Goal: Information Seeking & Learning: Learn about a topic

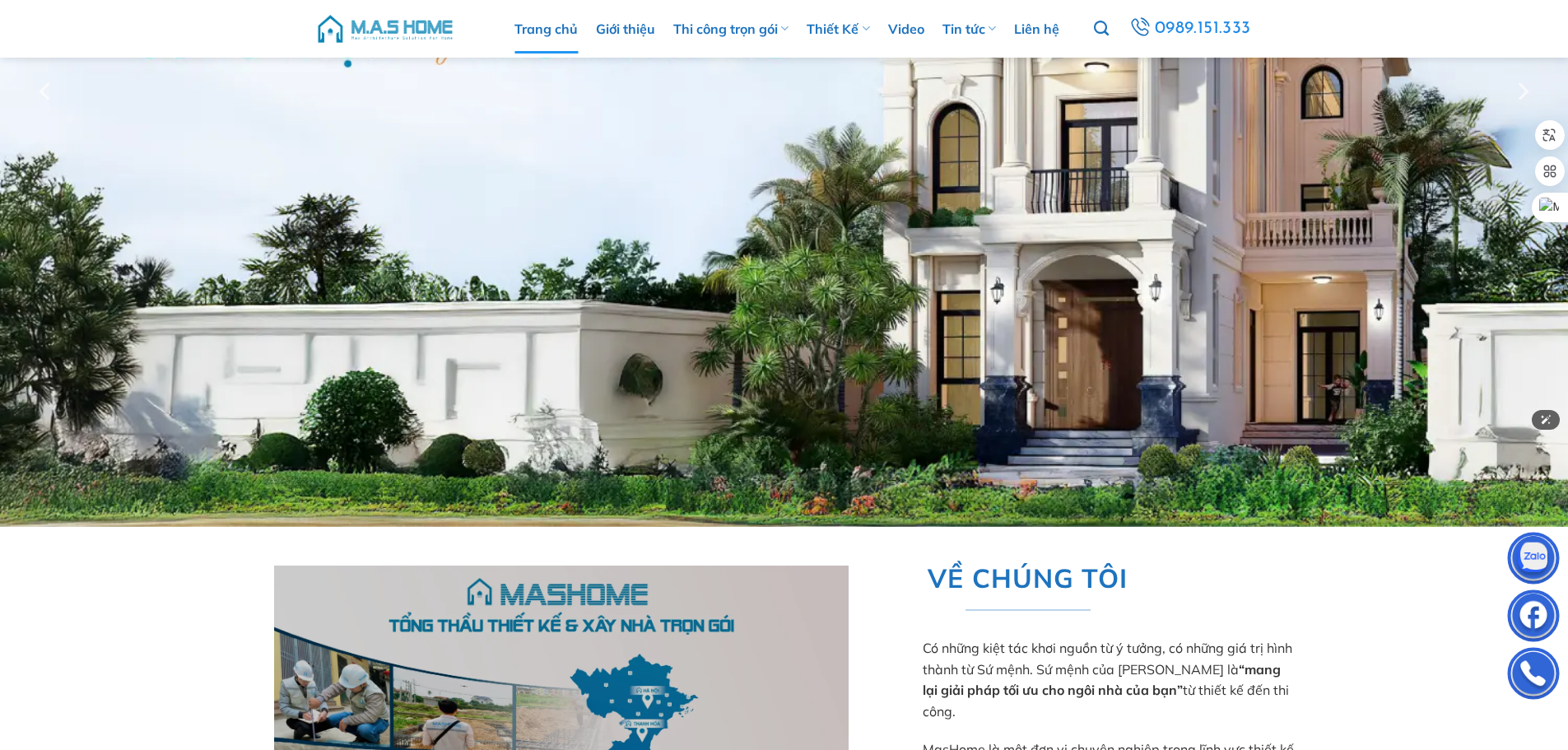
scroll to position [164, 0]
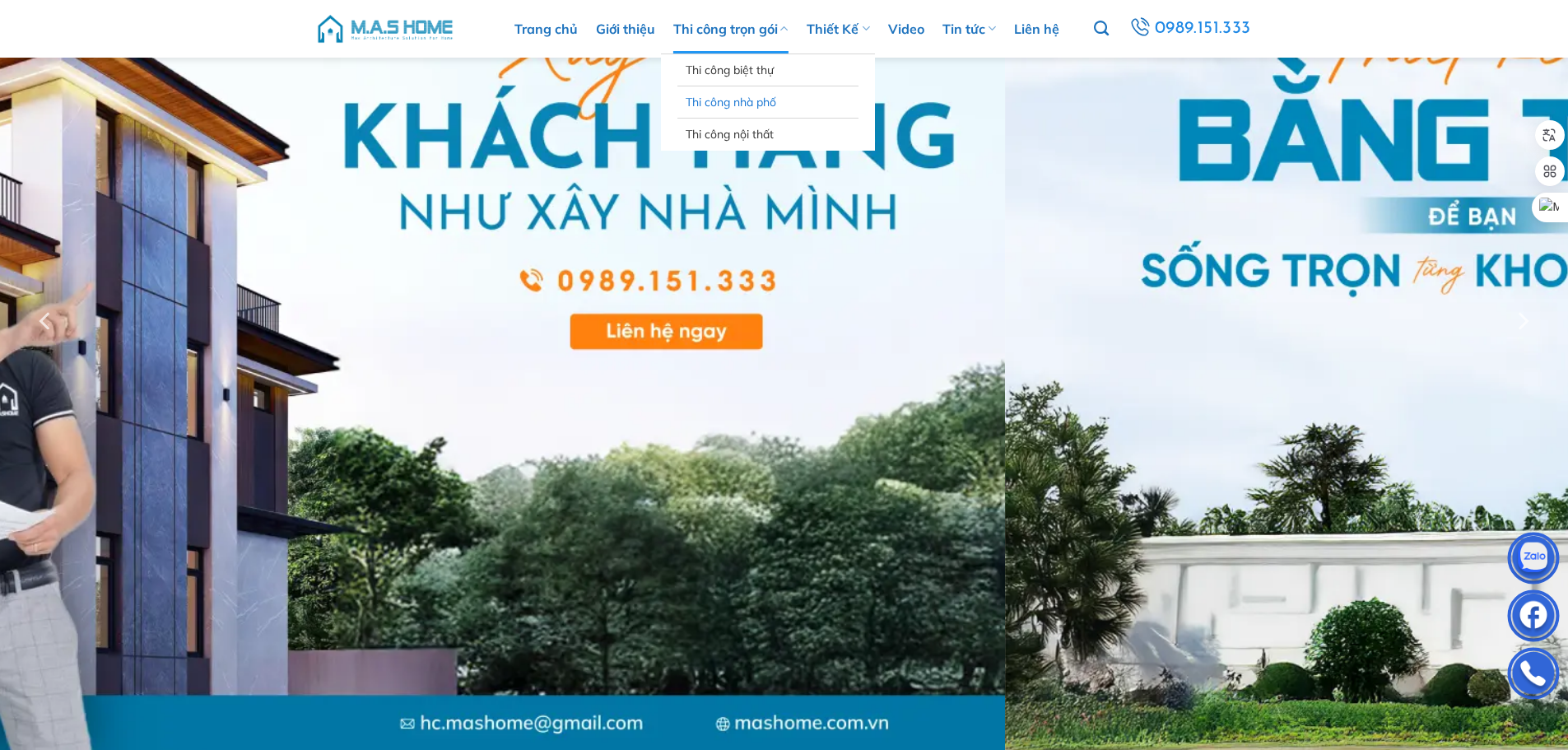
click at [398, 103] on link "Thi công nhà phố" at bounding box center [768, 102] width 164 height 32
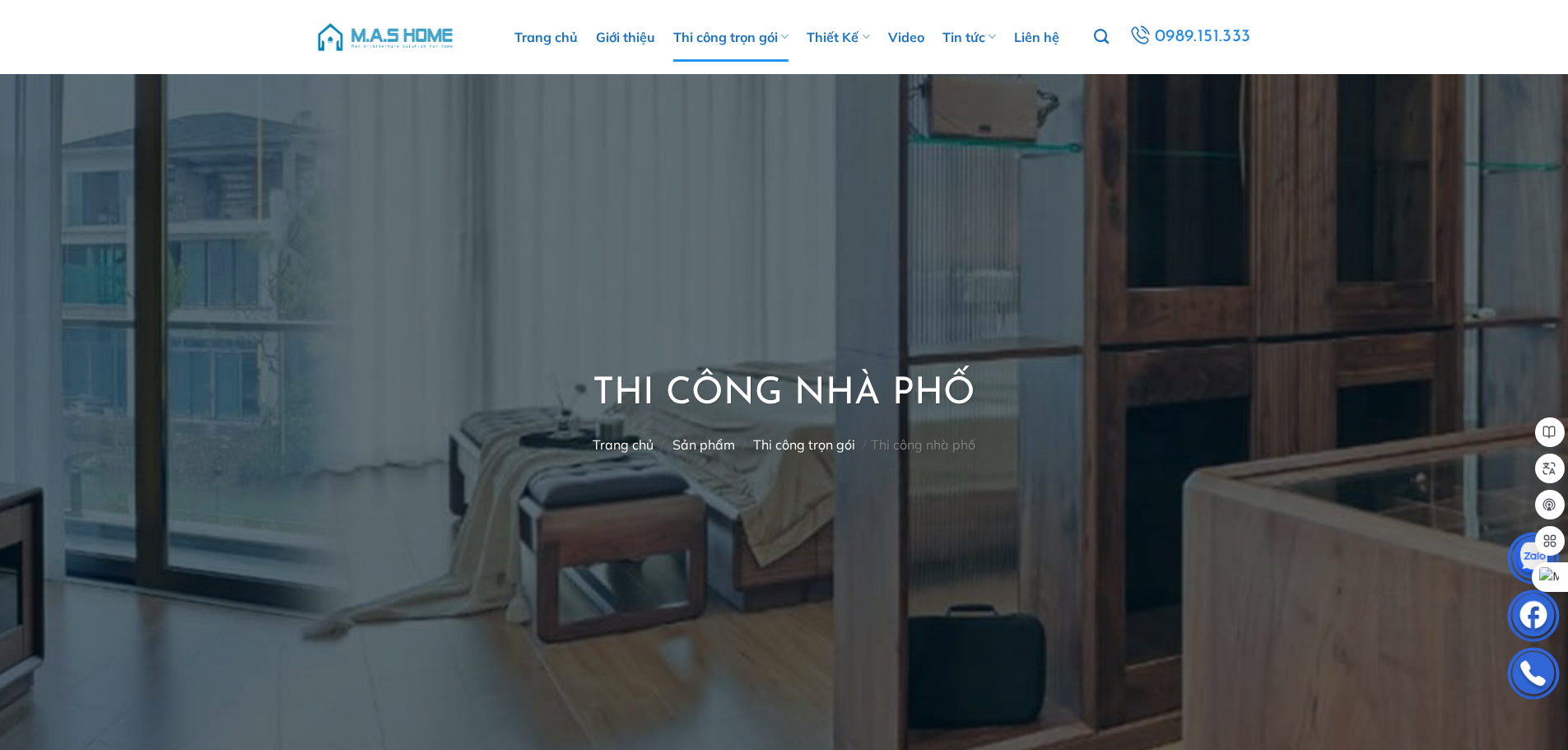
click at [782, 452] on link "Thi công trọn gói" at bounding box center [804, 445] width 102 height 17
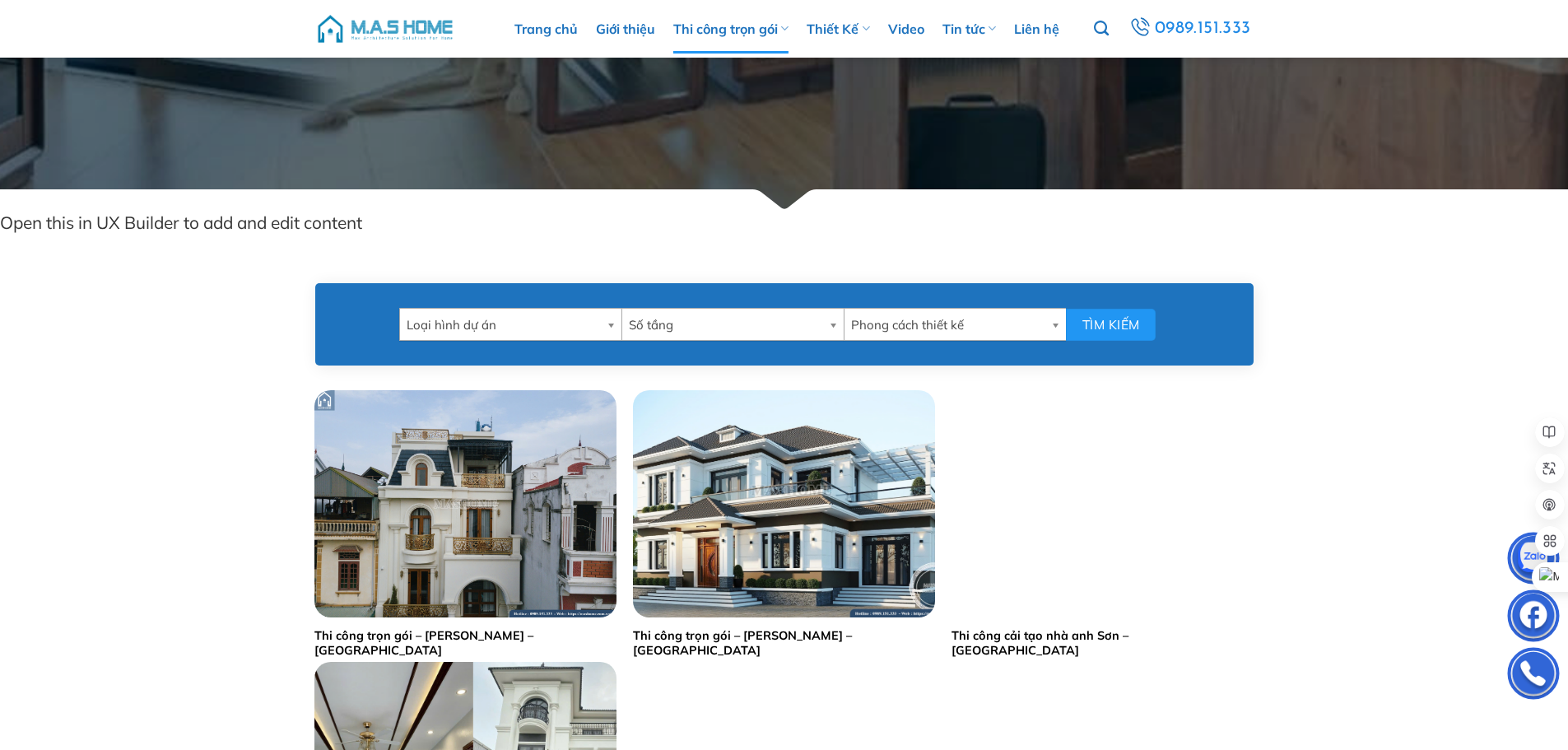
scroll to position [576, 0]
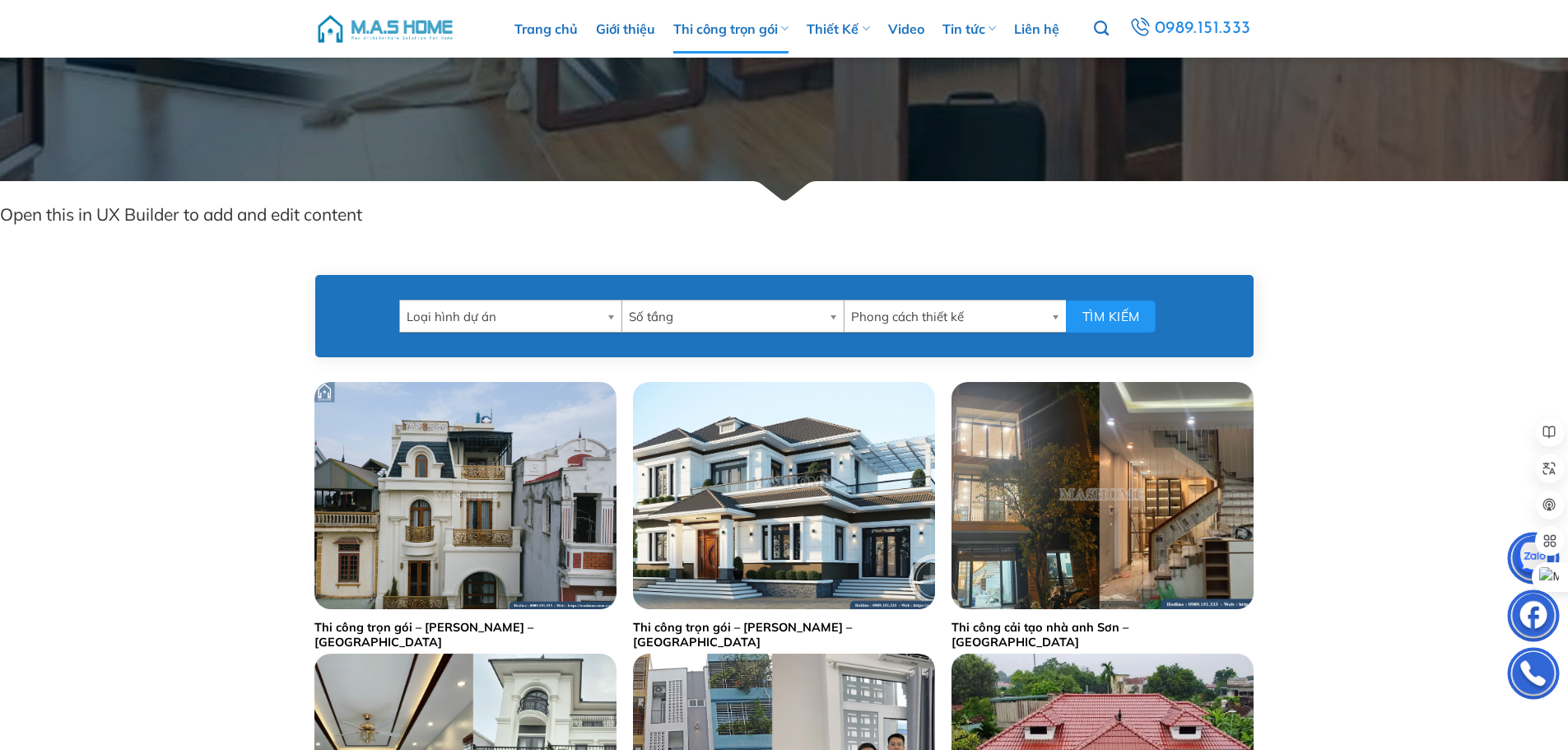
click at [598, 329] on span "Loại hình dự án" at bounding box center [503, 317] width 193 height 32
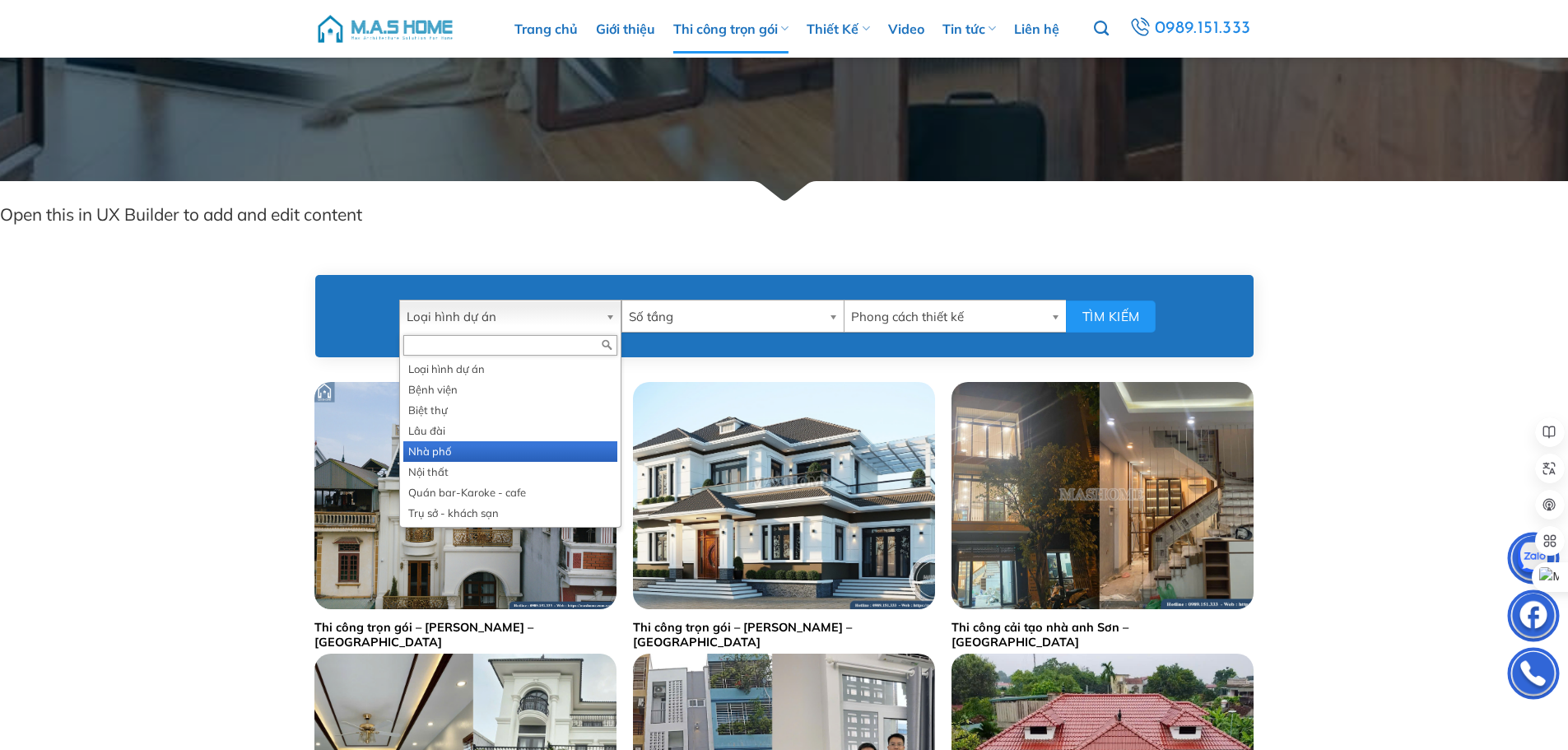
click at [461, 446] on li "Nhà phố" at bounding box center [511, 451] width 214 height 20
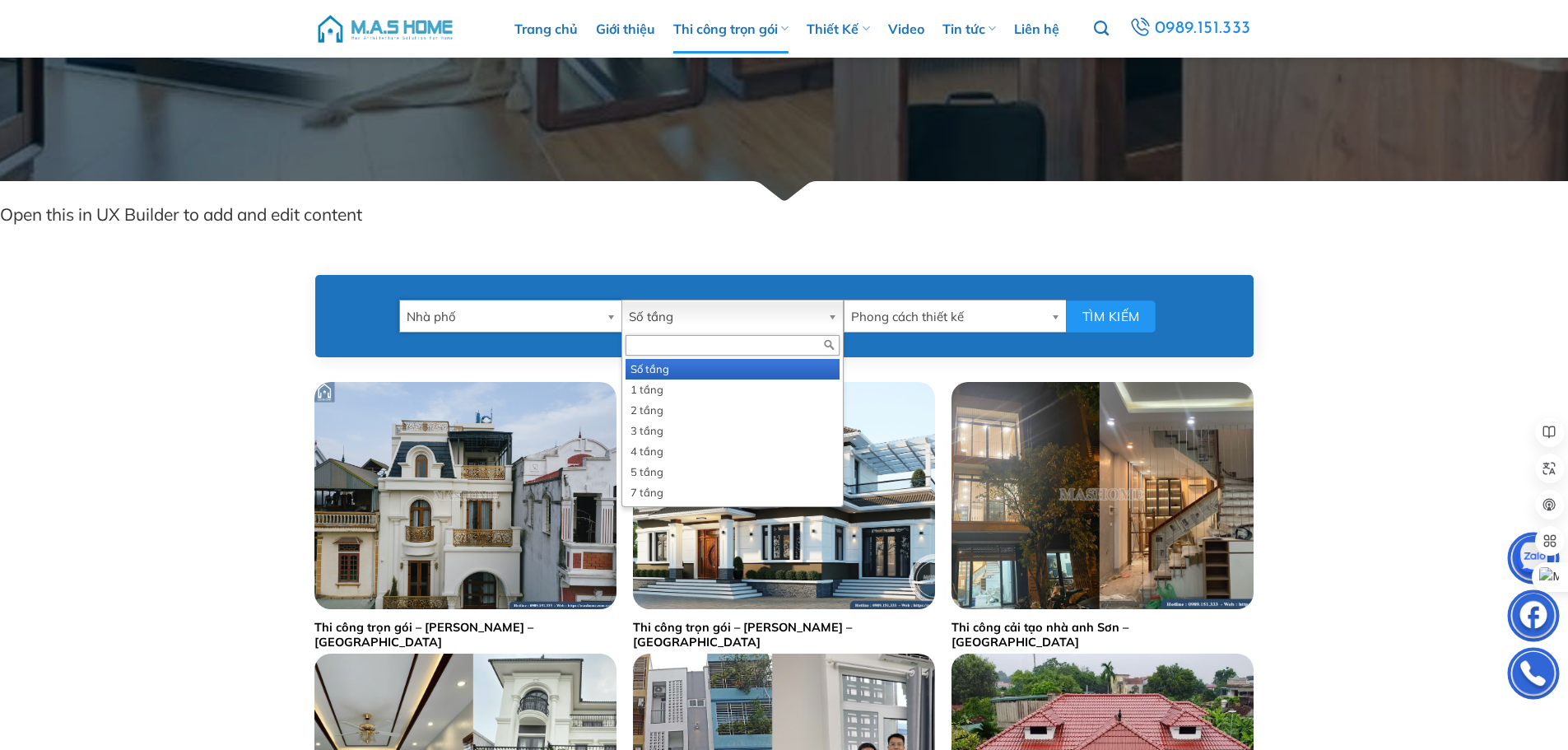
click at [709, 320] on span "Số tầng" at bounding box center [724, 317] width 192 height 32
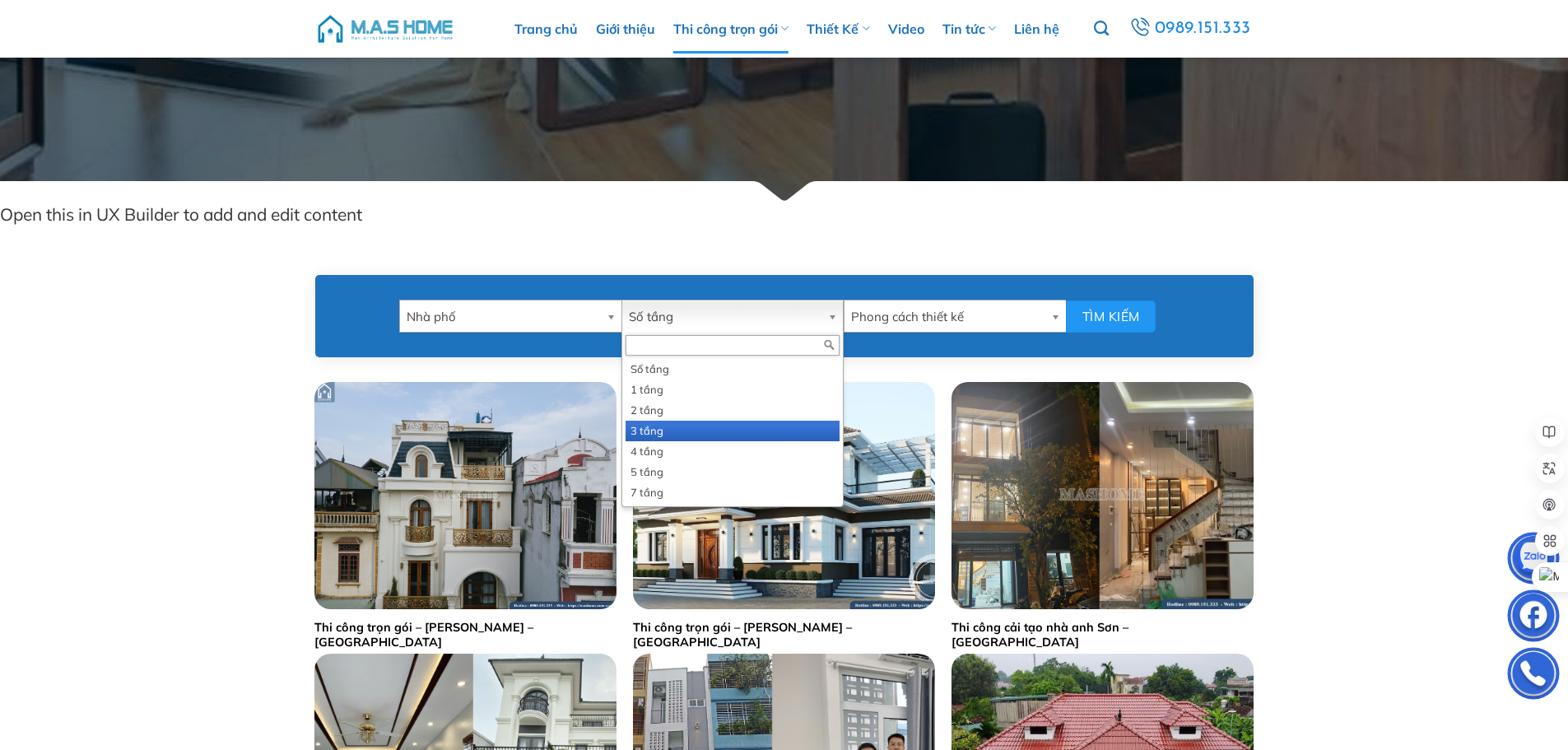
click at [667, 425] on li "3 tầng" at bounding box center [732, 431] width 214 height 20
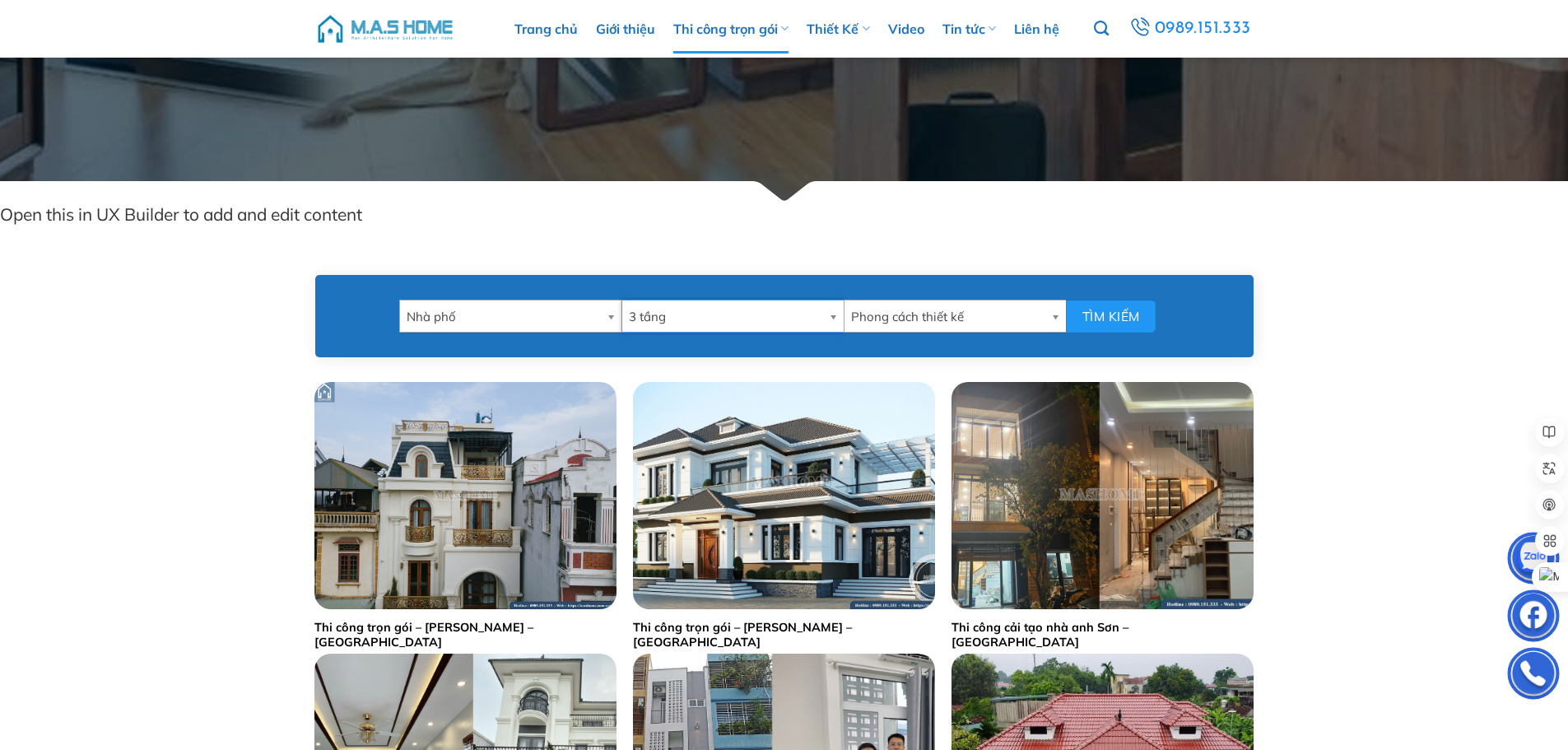
click at [1003, 323] on span "Phong cách thiết kế" at bounding box center [948, 317] width 193 height 32
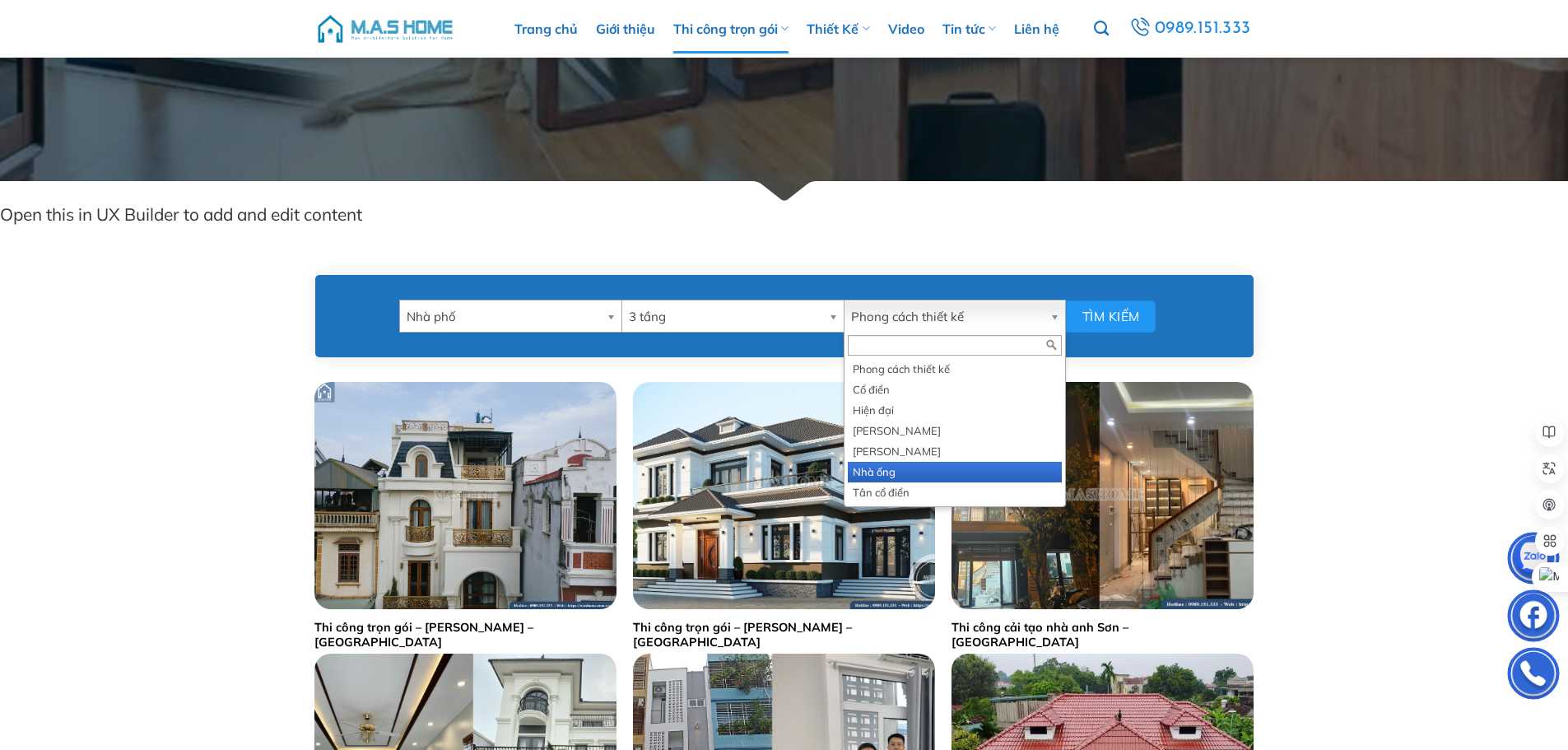
click at [892, 461] on li "Nhà ống" at bounding box center [954, 472] width 214 height 20
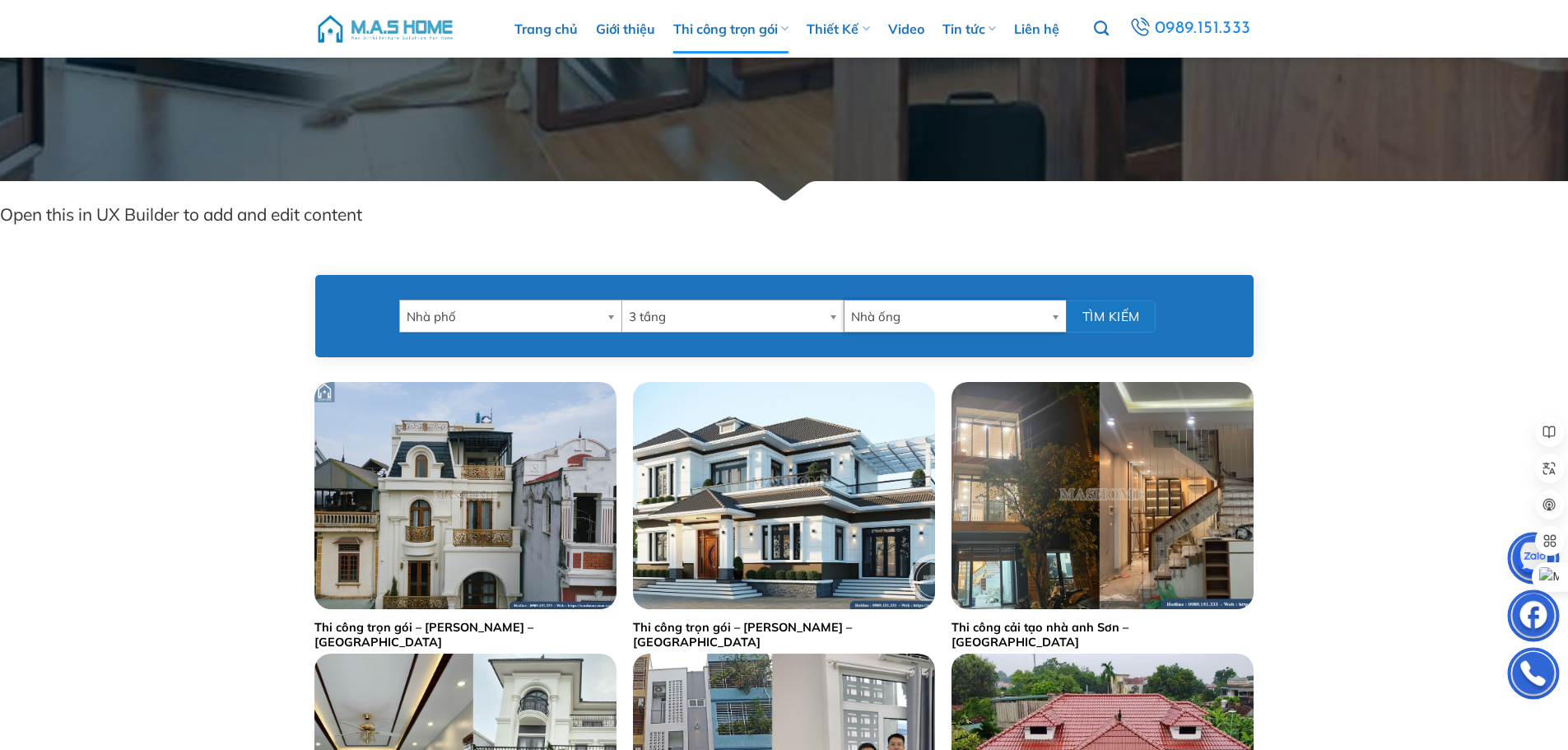
click at [1085, 322] on button "Tìm kiếm" at bounding box center [1110, 317] width 90 height 32
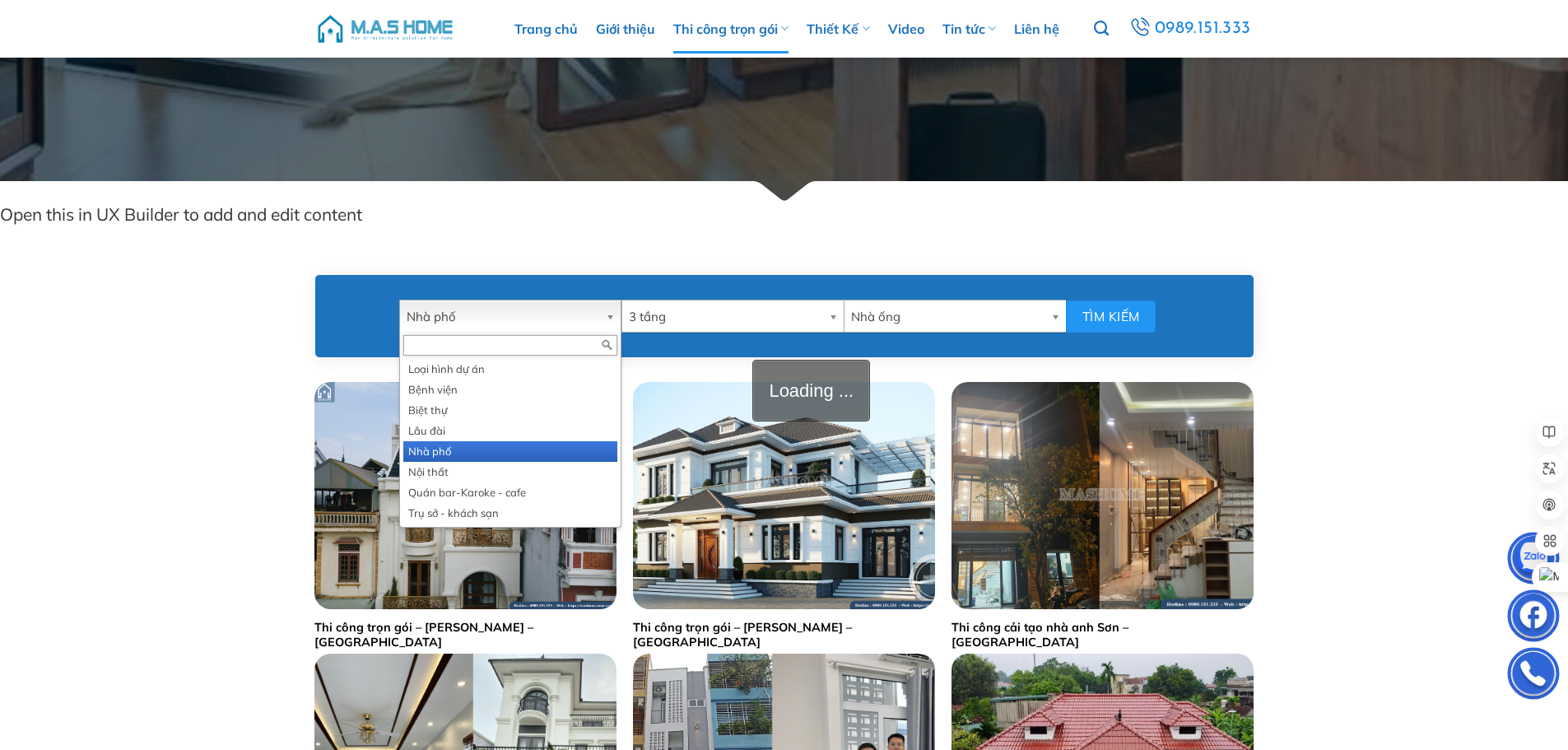
click at [603, 322] on link "Nhà phố" at bounding box center [510, 316] width 222 height 32
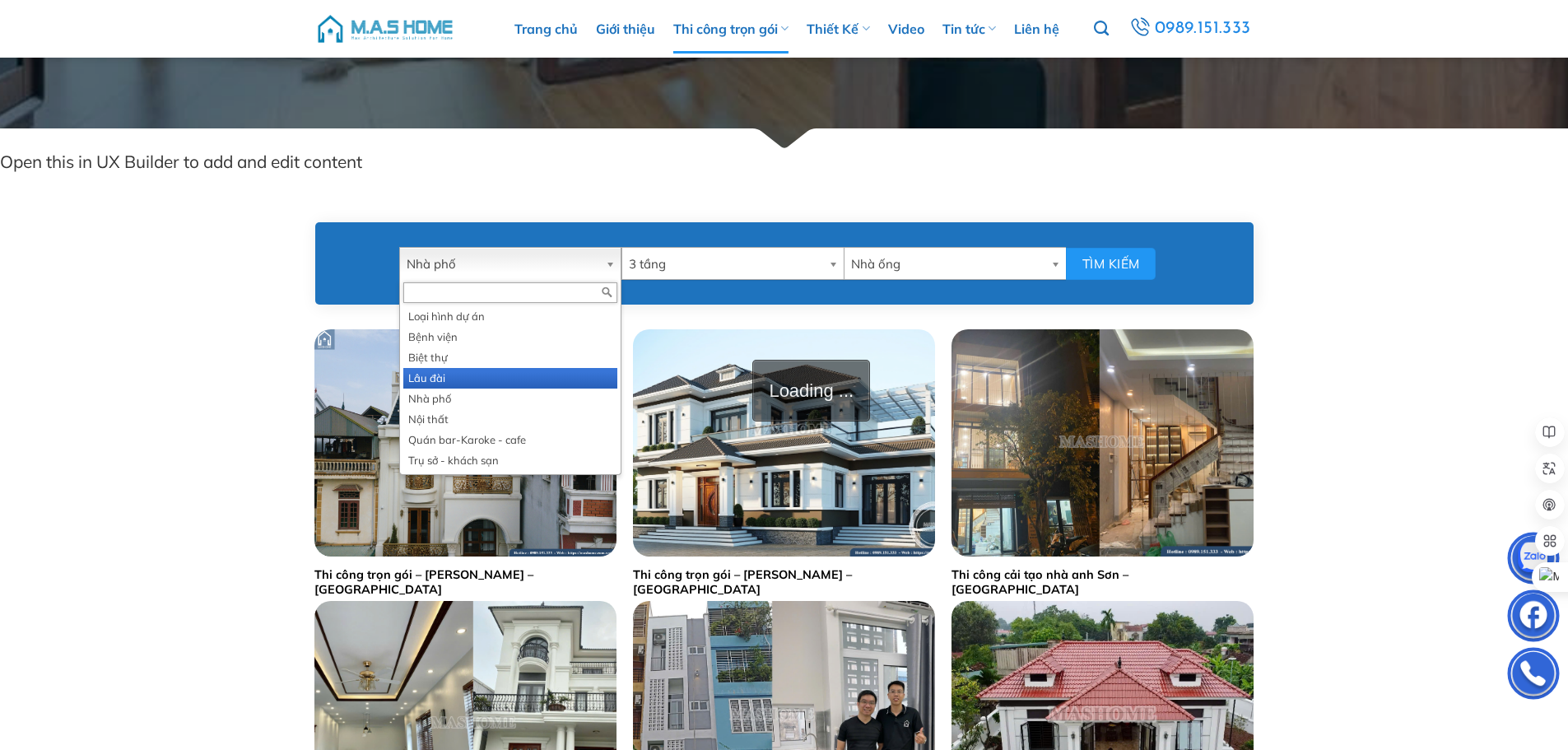
scroll to position [658, 0]
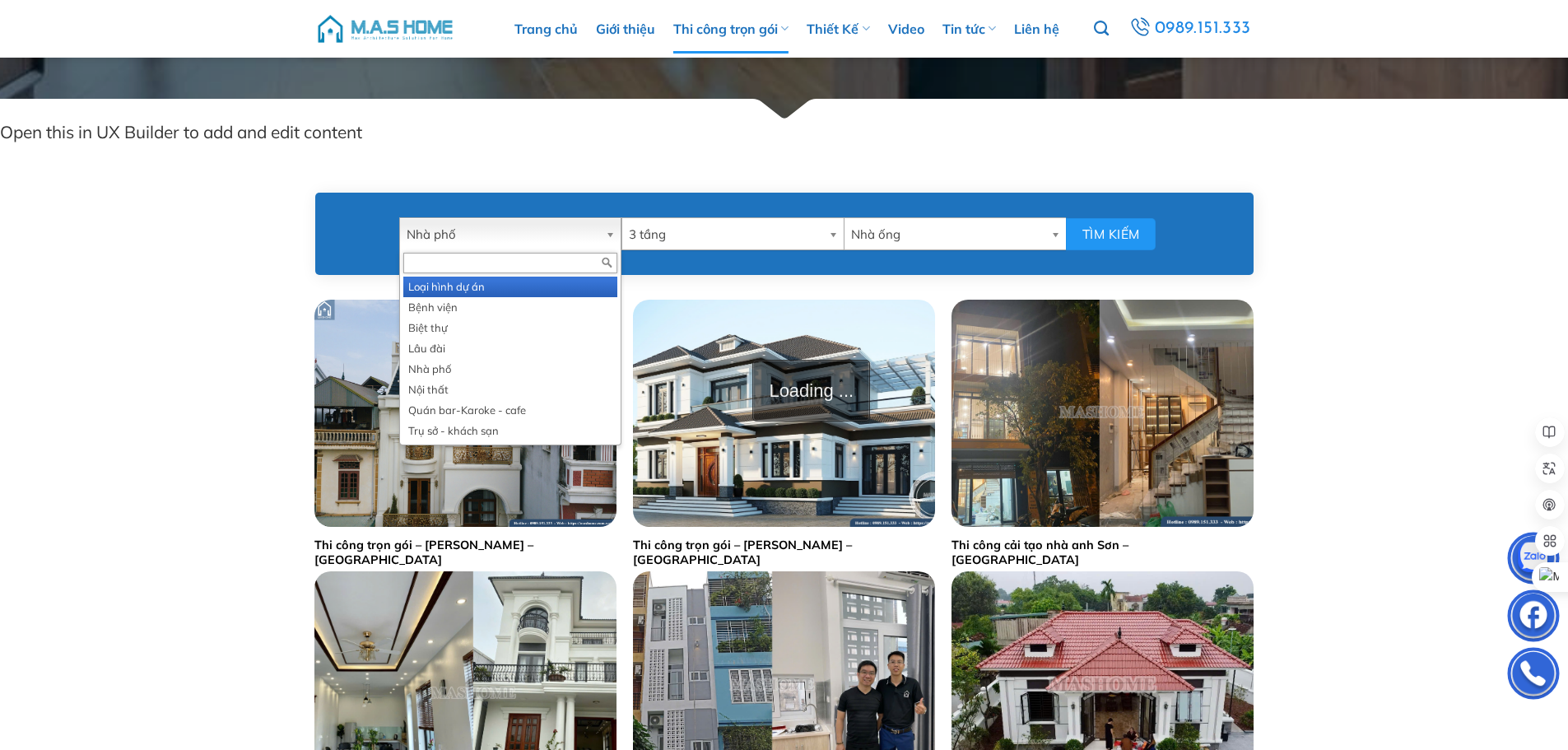
click at [504, 284] on li "Loại hình dự án" at bounding box center [511, 287] width 214 height 20
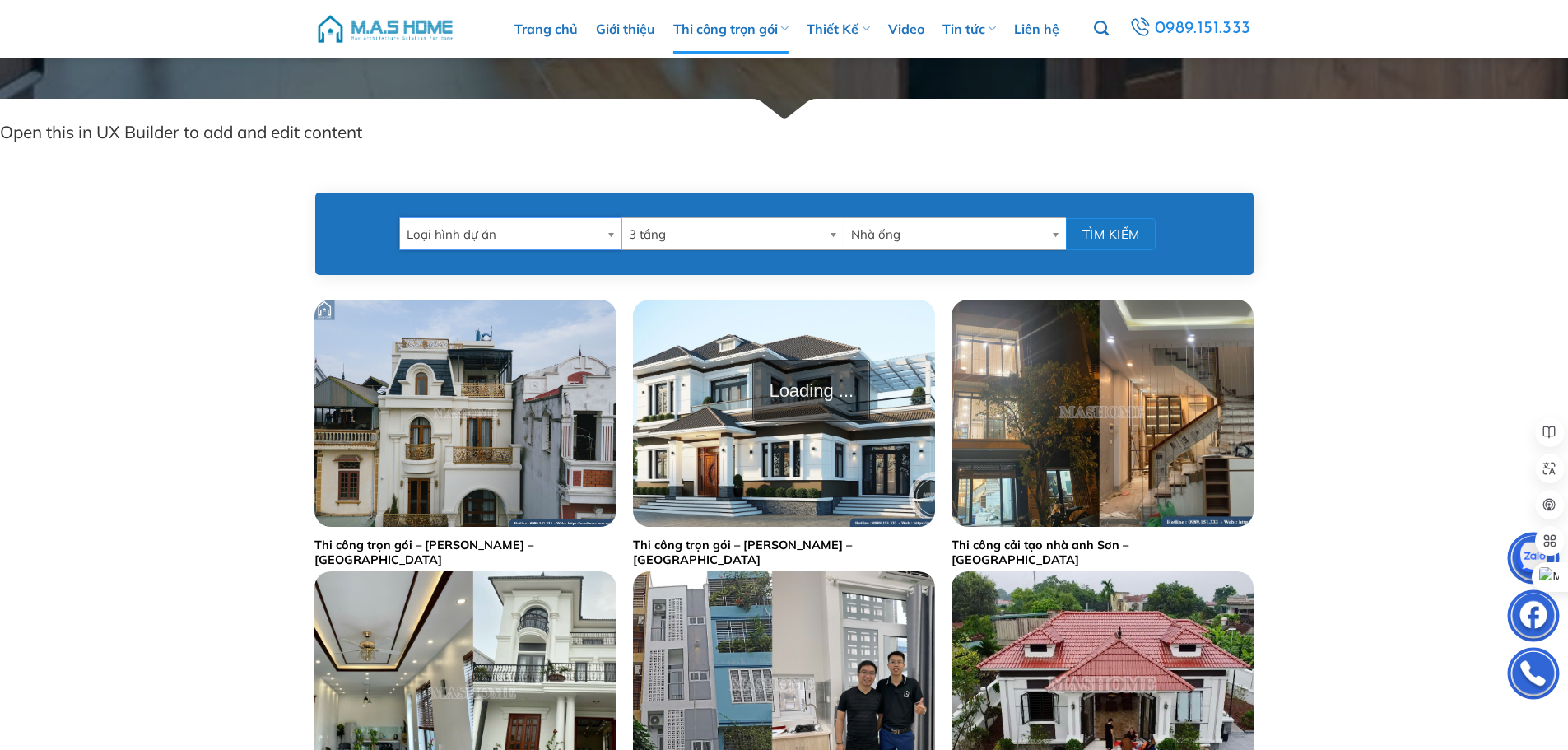
click at [1126, 236] on button "Tìm kiếm" at bounding box center [1110, 234] width 90 height 32
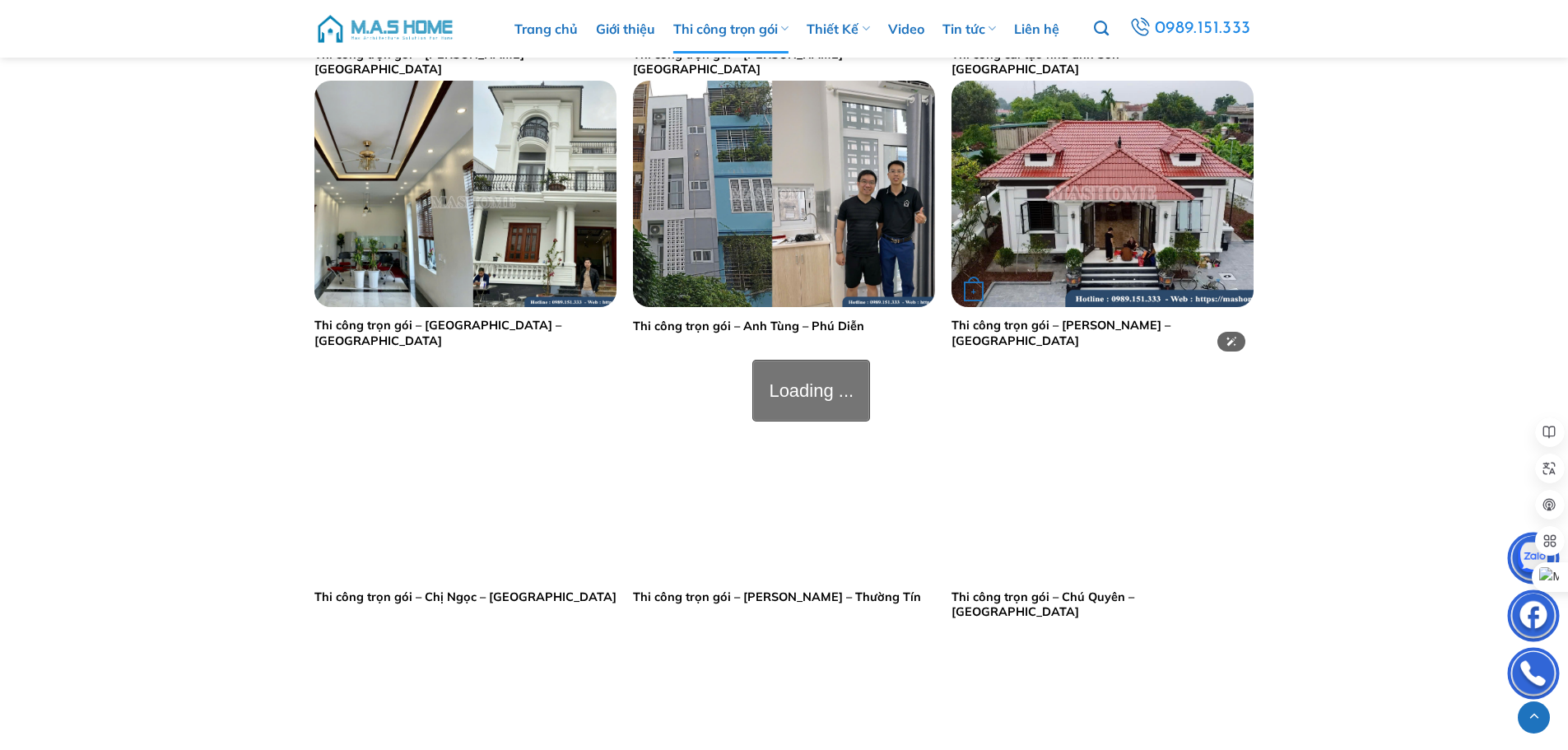
scroll to position [1152, 0]
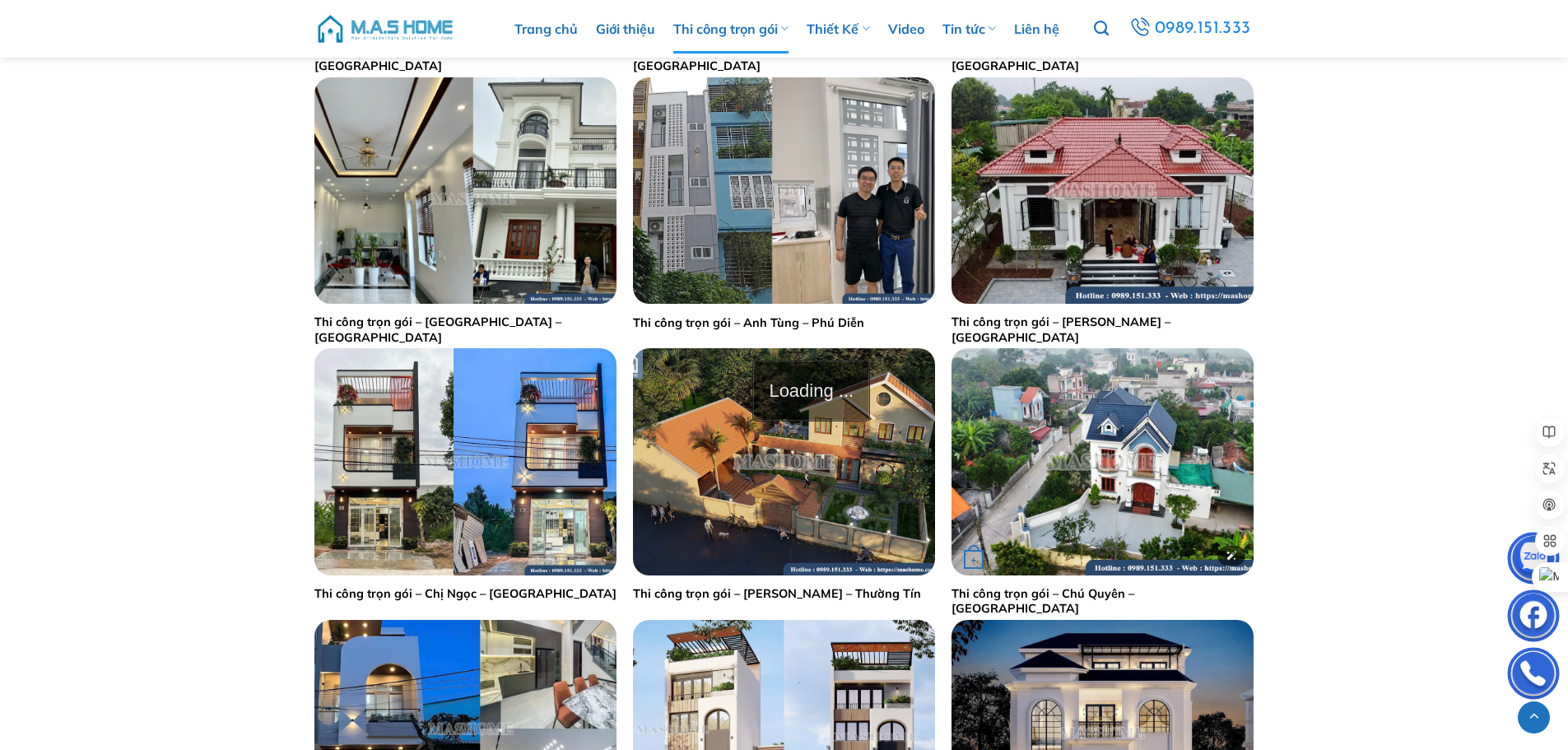
click at [1120, 412] on img "Thi công trọn gói - Chú Quyên - Thái Bình" at bounding box center [1102, 461] width 302 height 226
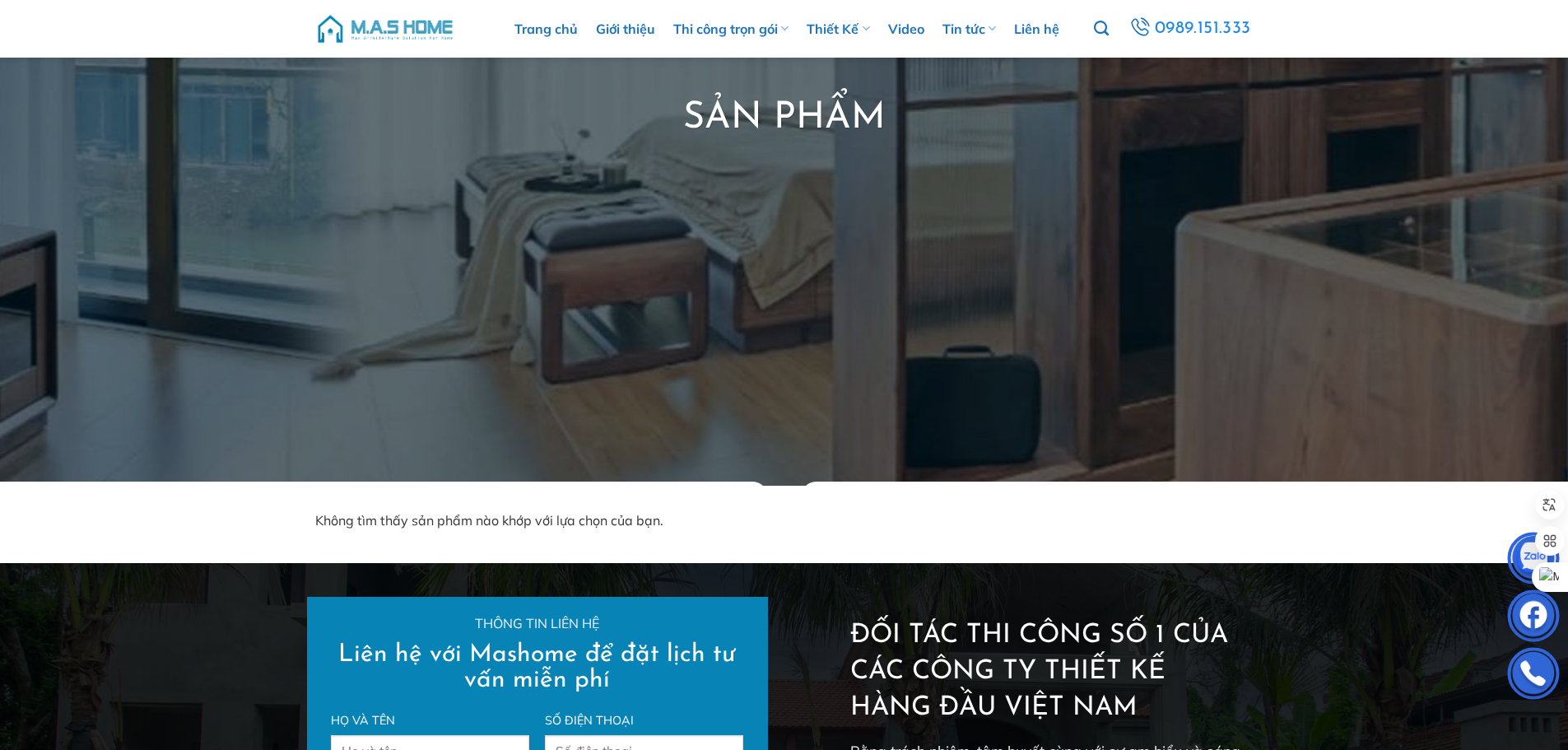
scroll to position [247, 0]
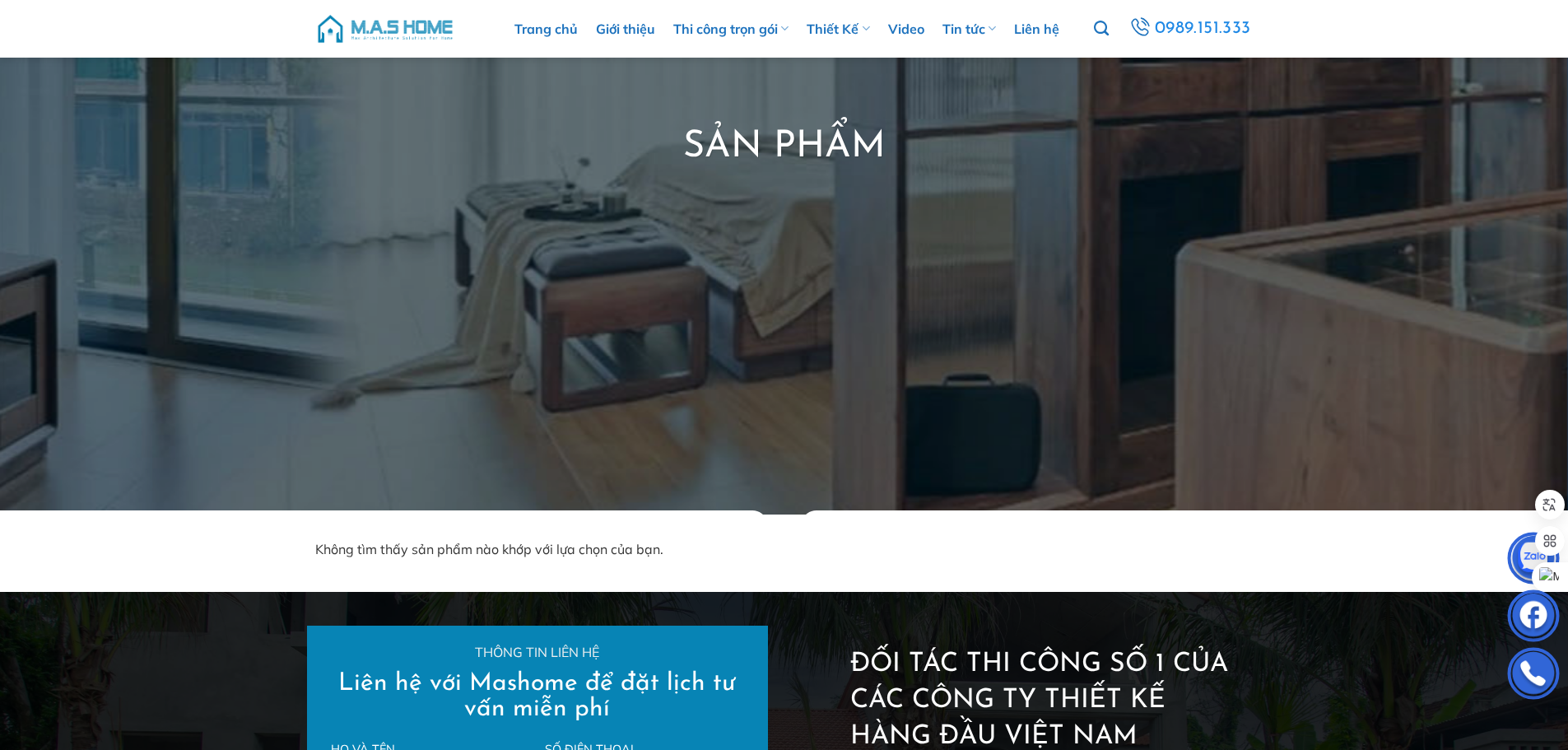
click at [835, 136] on h1 "Sản phẩm" at bounding box center [784, 148] width 202 height 48
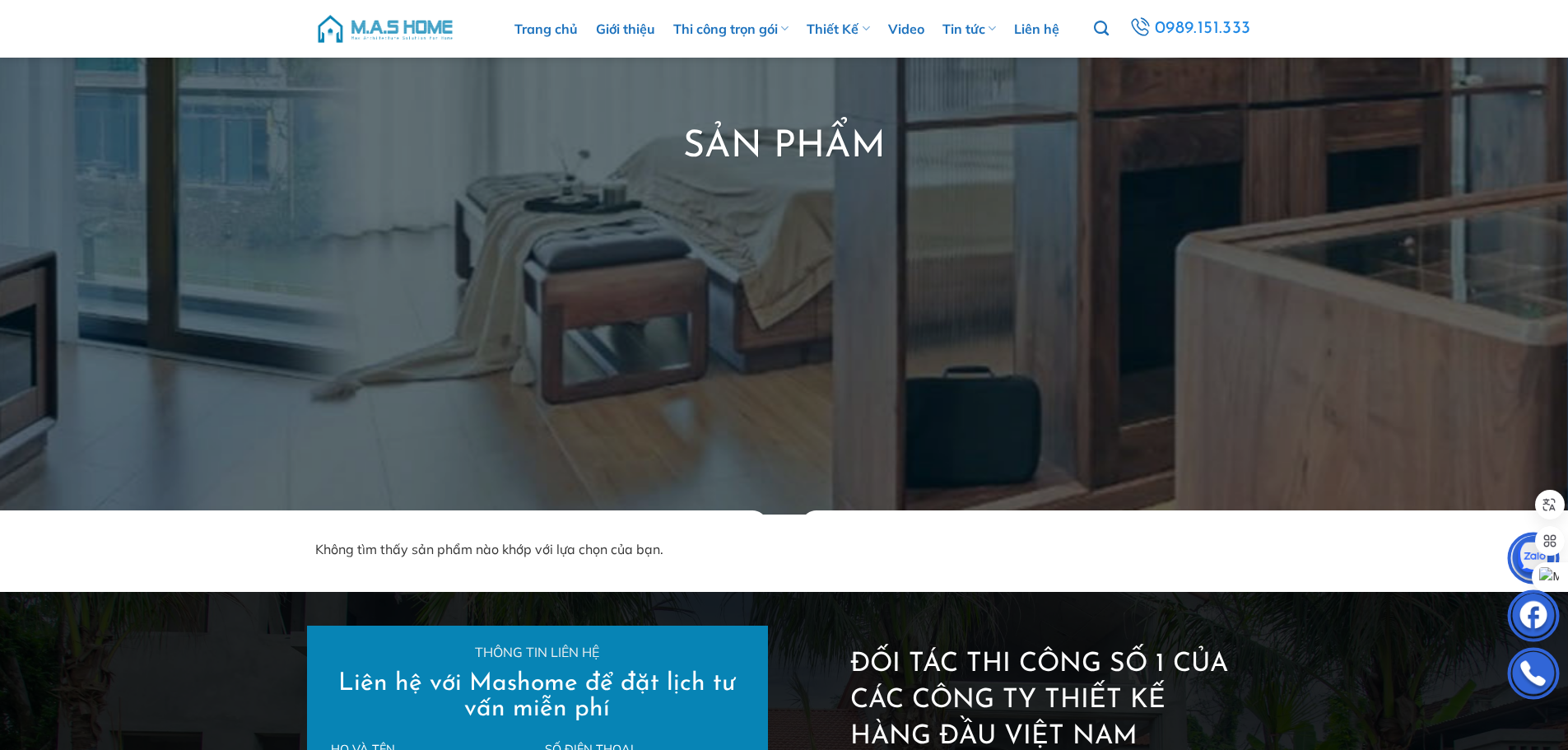
scroll to position [0, 0]
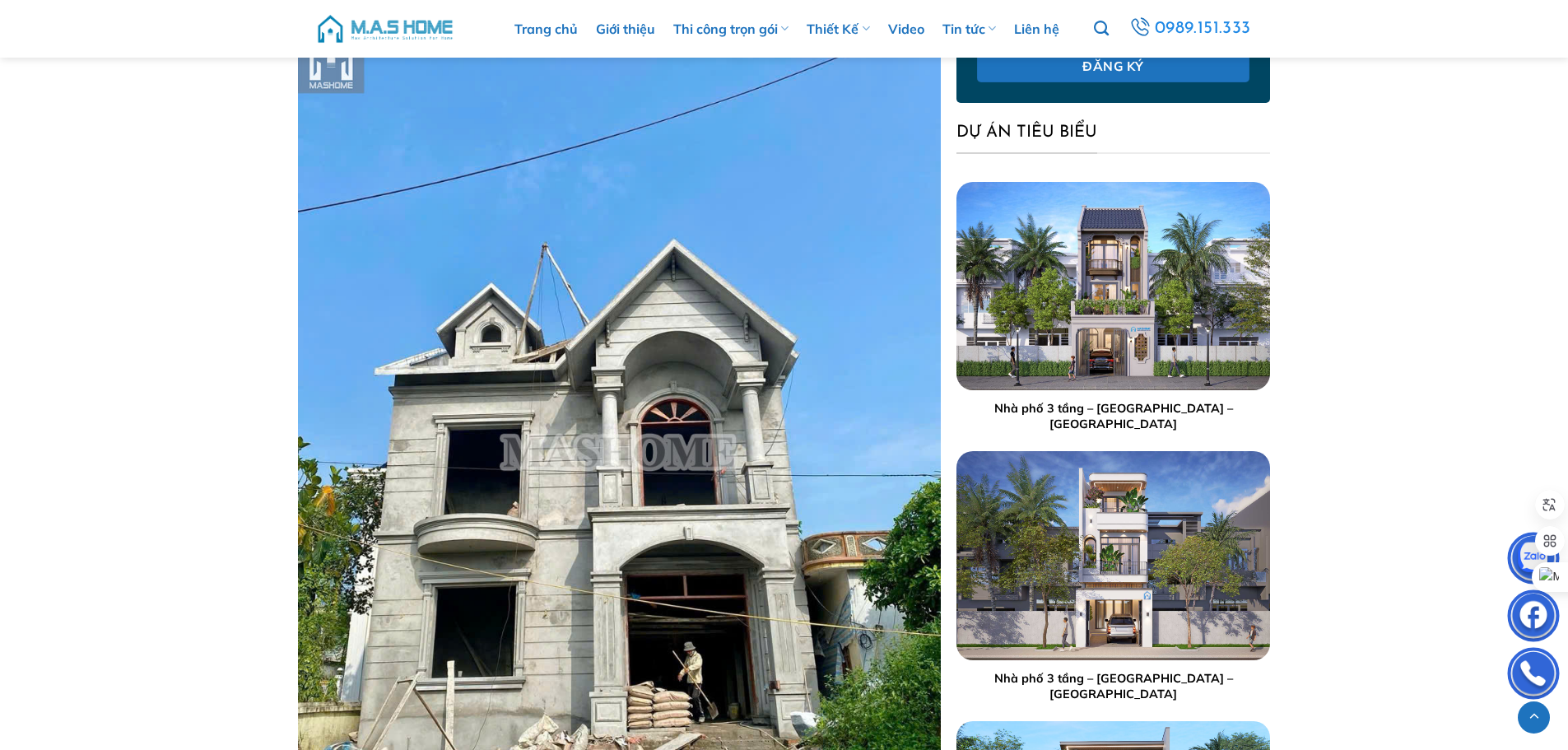
scroll to position [3114, 0]
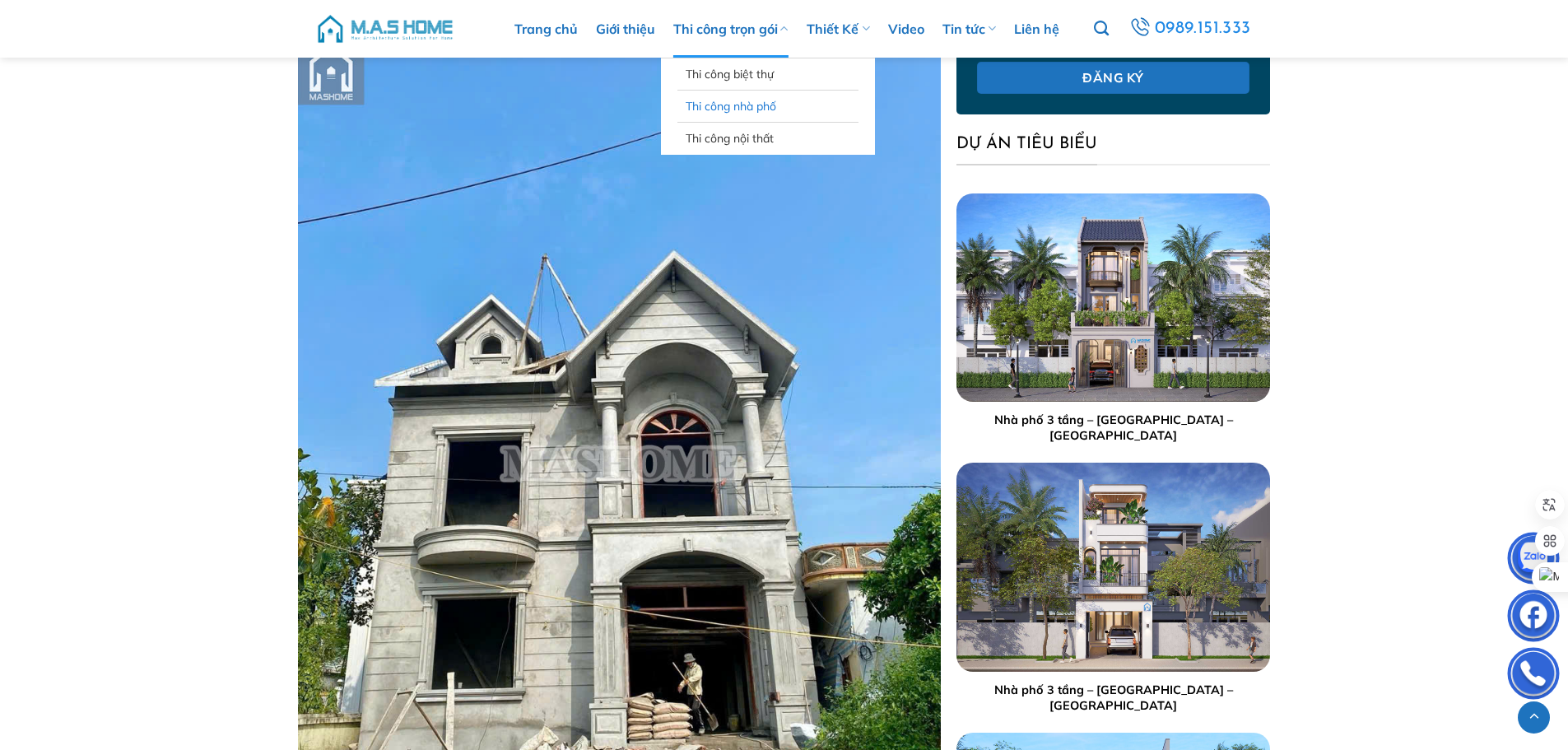
click at [774, 116] on link "Thi công nhà phố" at bounding box center [768, 107] width 164 height 32
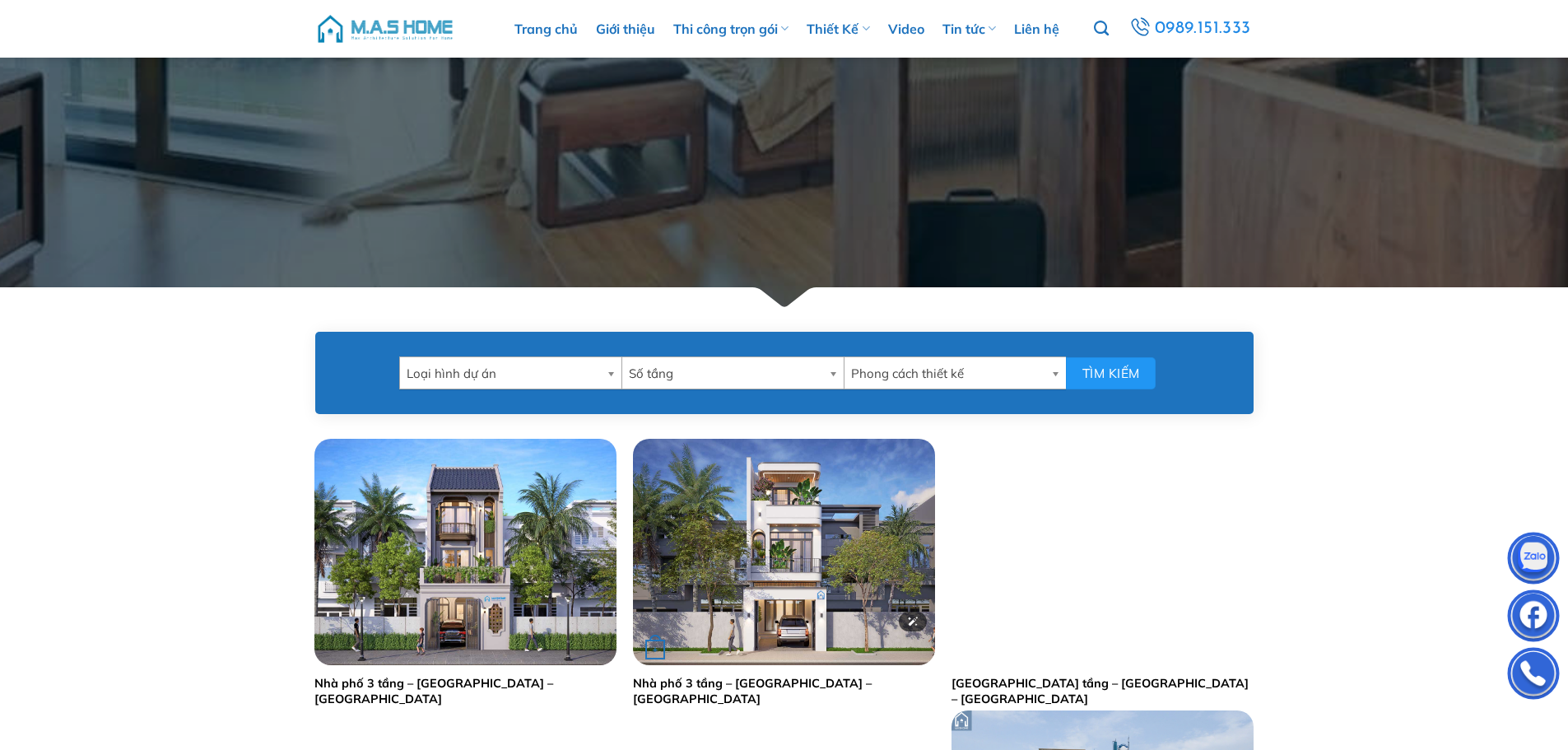
scroll to position [494, 0]
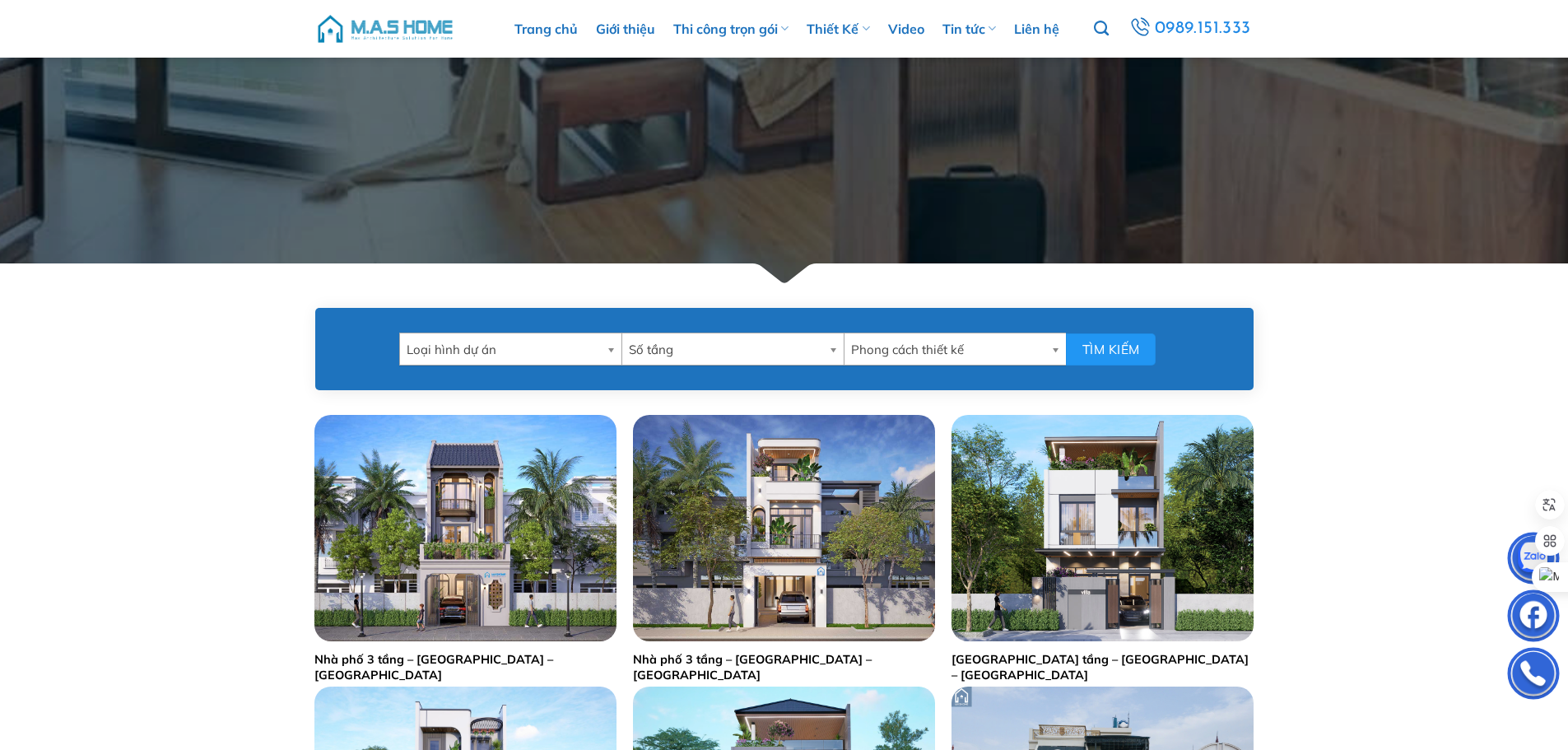
click at [709, 352] on span "Số tầng" at bounding box center [725, 349] width 193 height 32
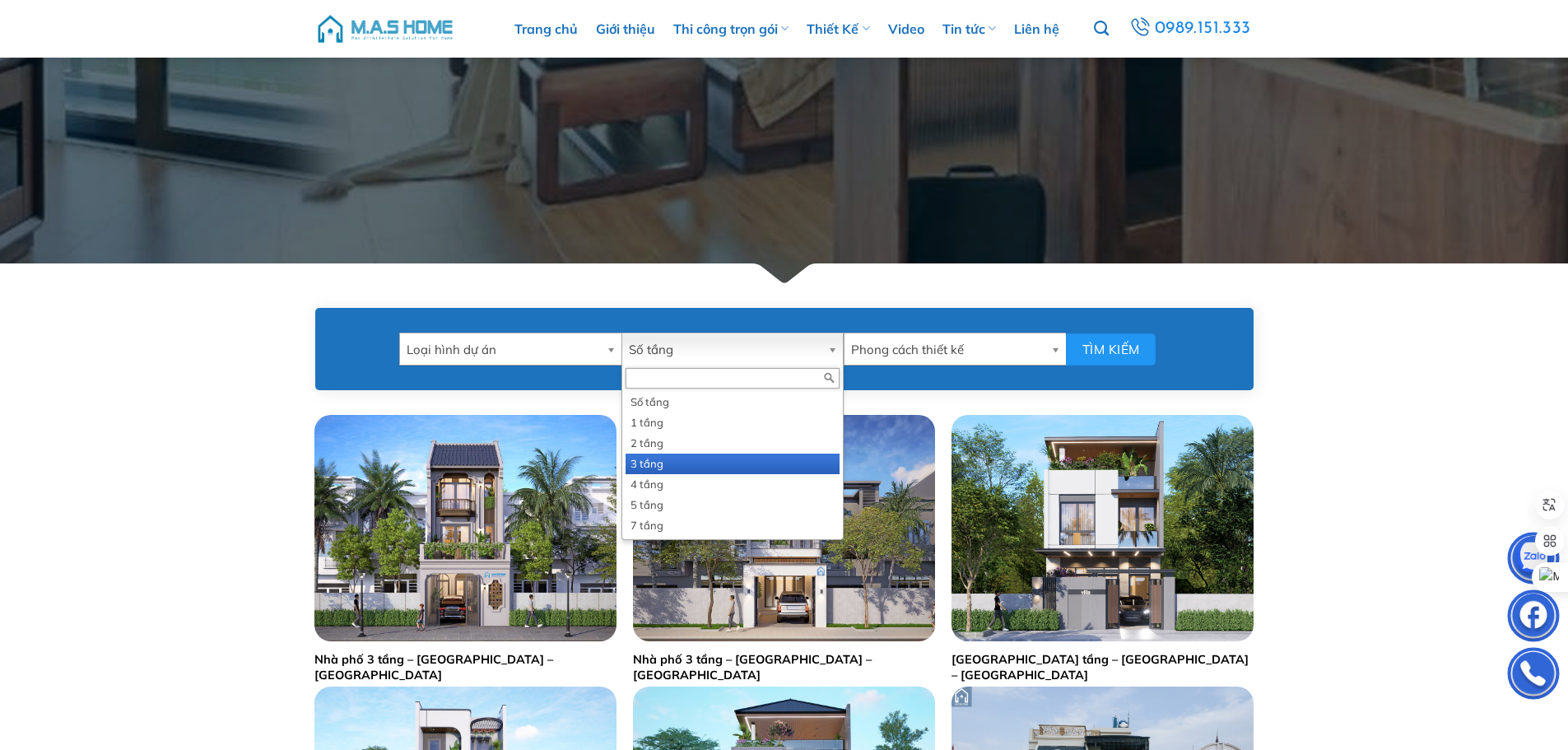
click at [679, 459] on li "3 tầng" at bounding box center [732, 464] width 214 height 20
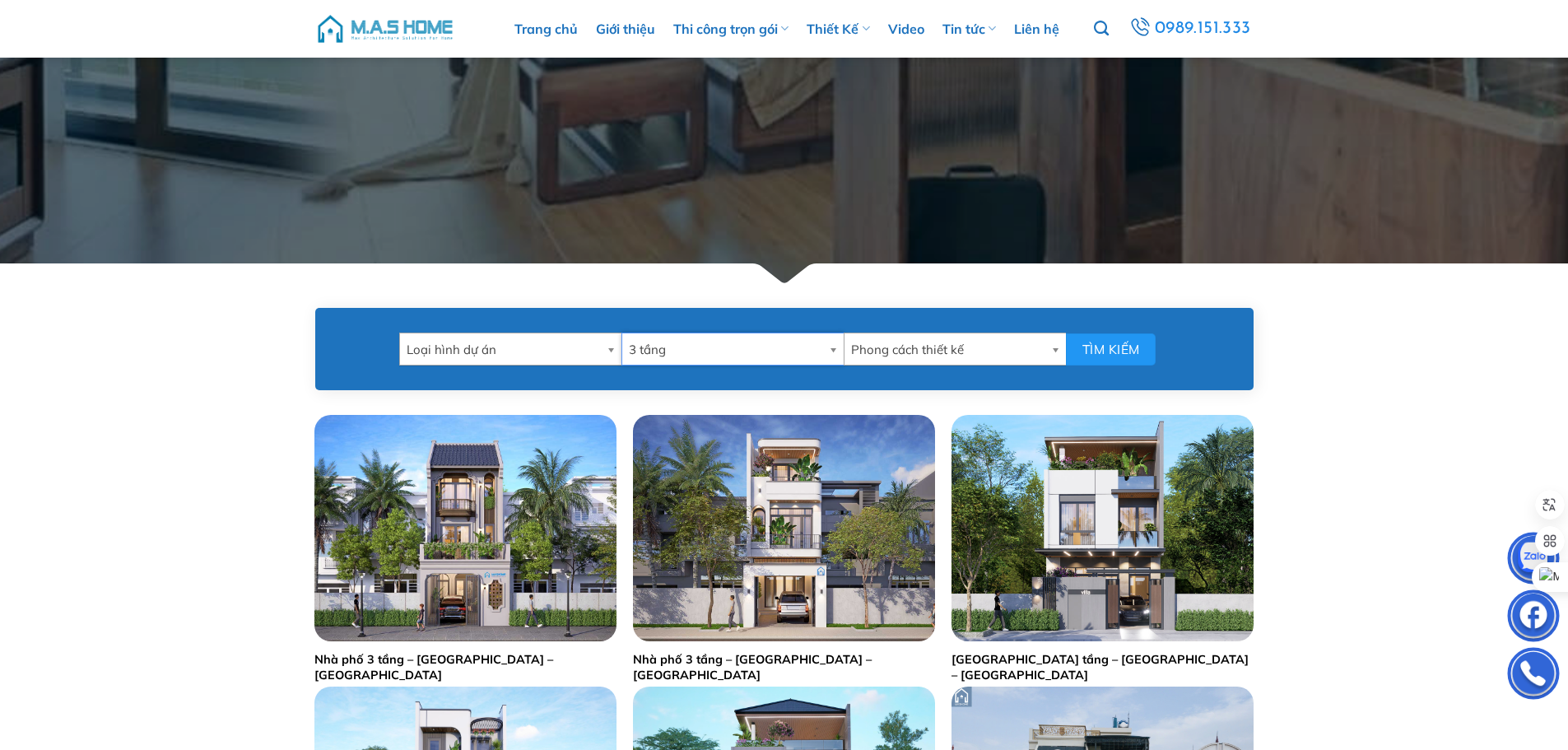
click at [932, 355] on span "Phong cách thiết kế" at bounding box center [948, 349] width 193 height 32
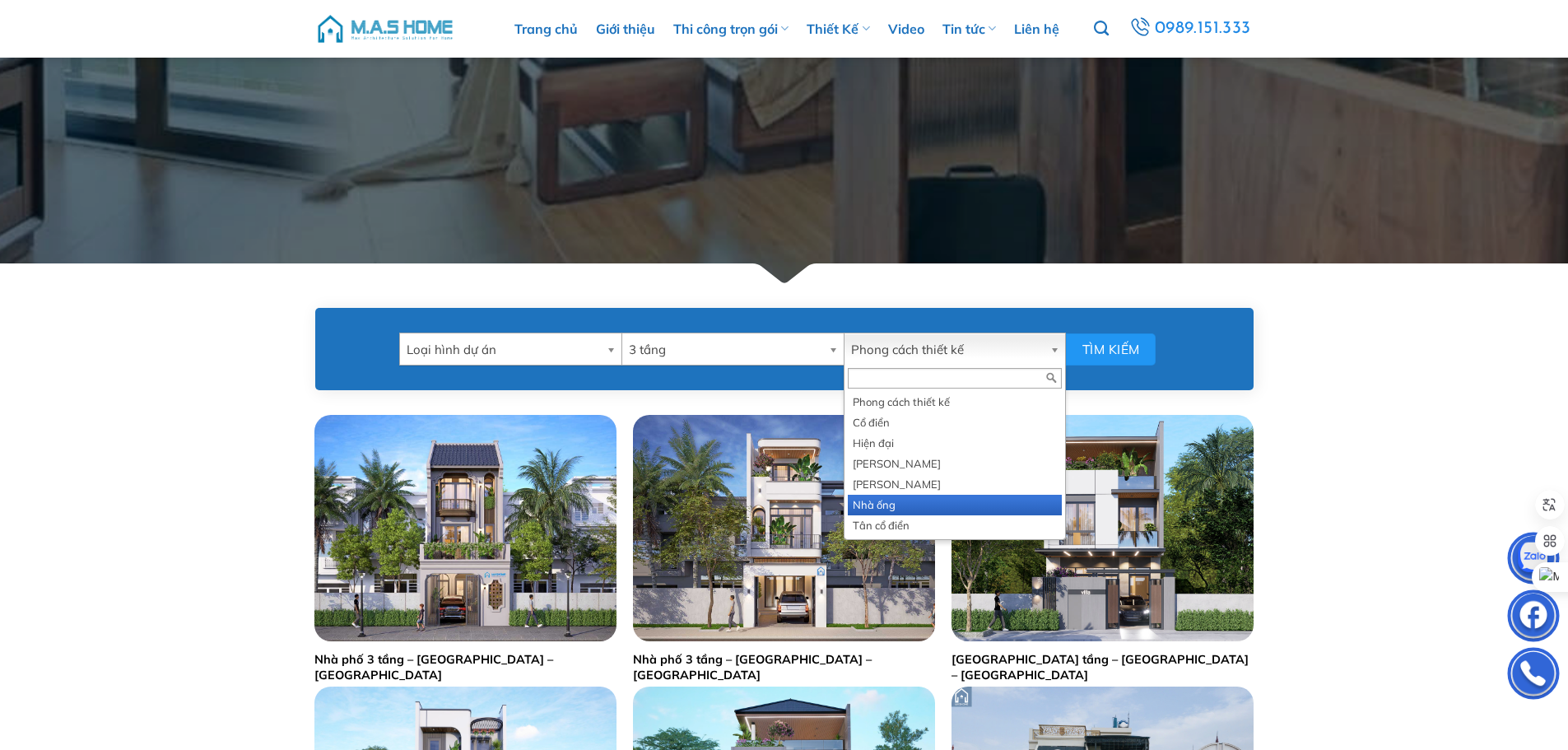
click at [901, 499] on li "Nhà ống" at bounding box center [954, 505] width 214 height 20
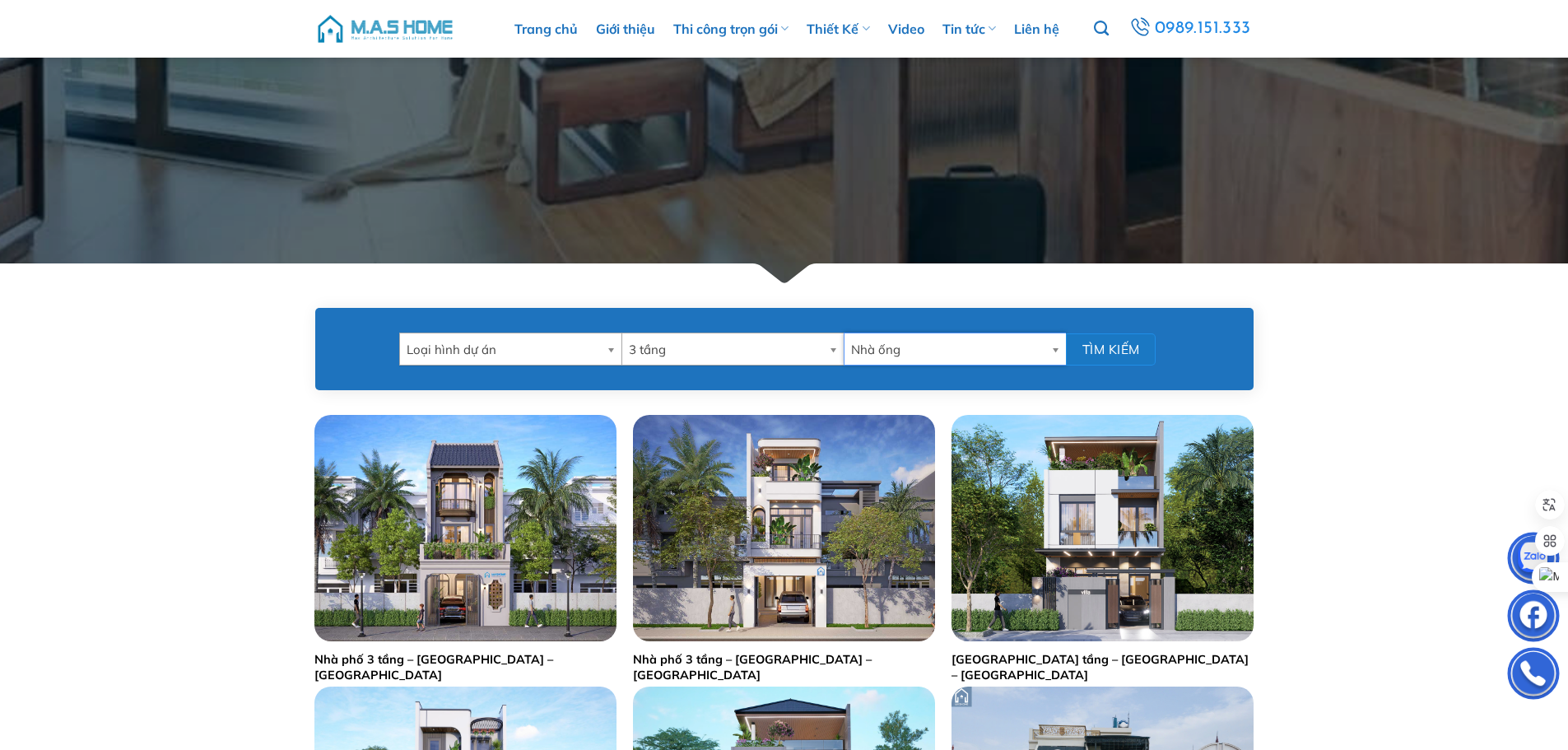
click at [1109, 355] on button "Tìm kiếm" at bounding box center [1110, 349] width 90 height 32
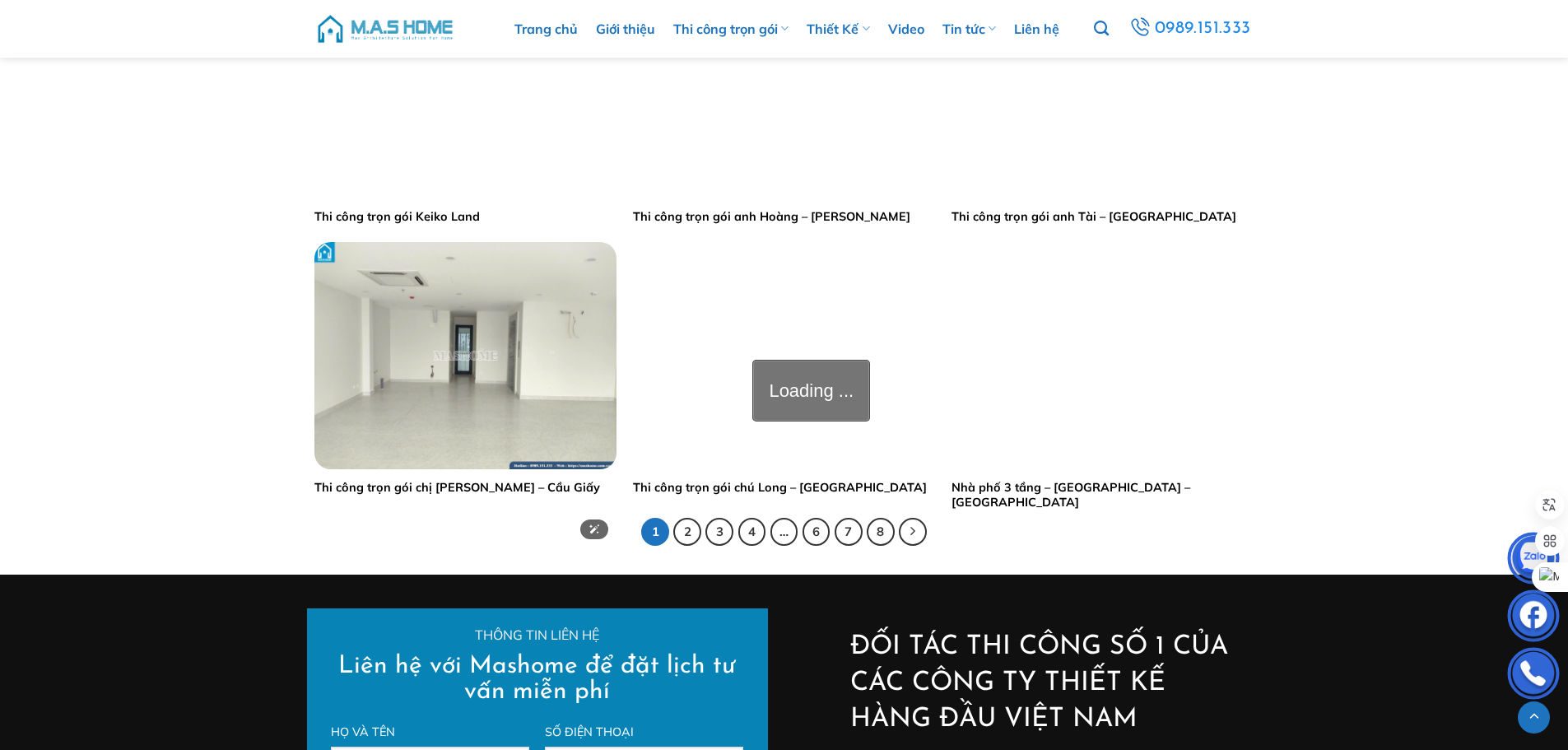
scroll to position [3128, 0]
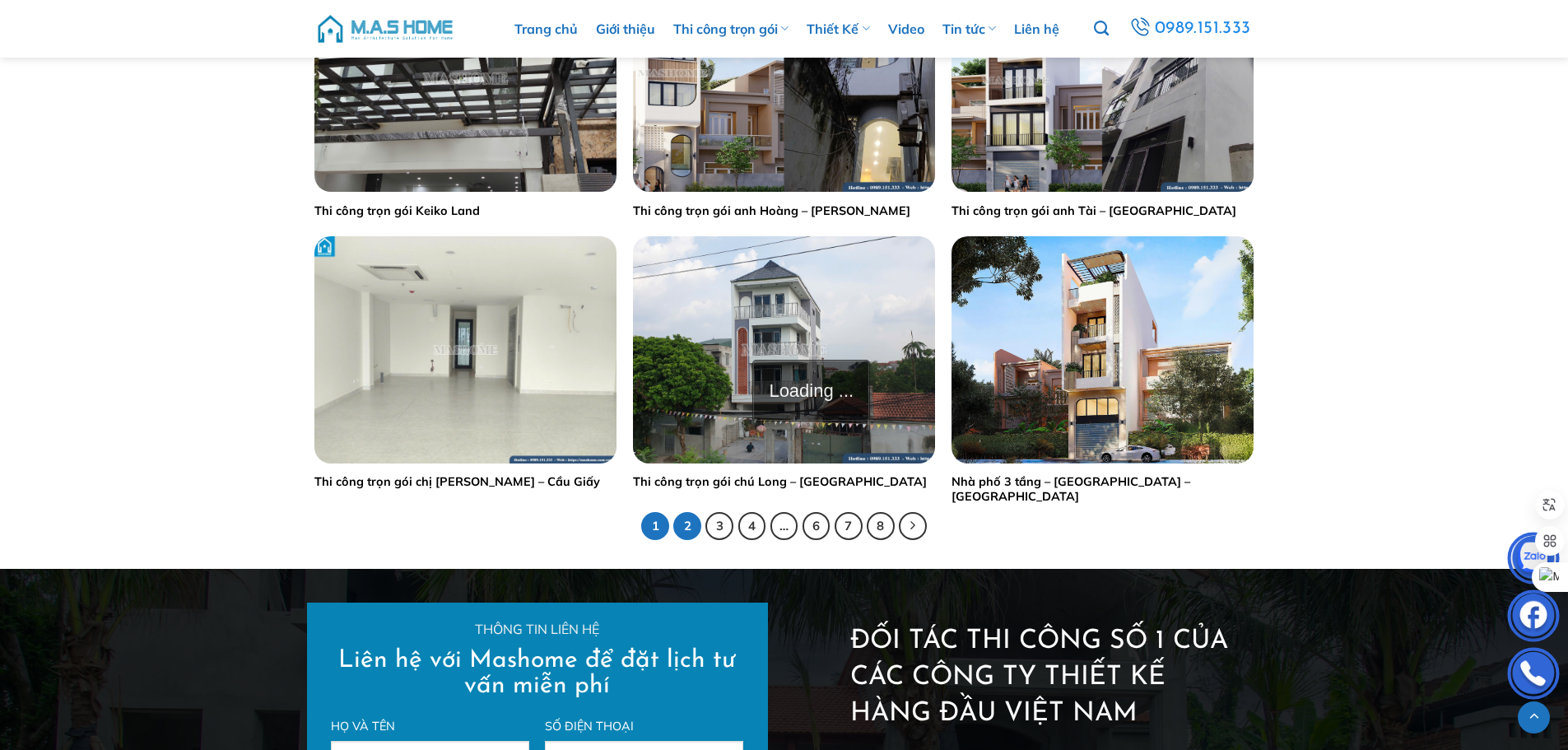
click at [688, 512] on link "2" at bounding box center [687, 526] width 28 height 28
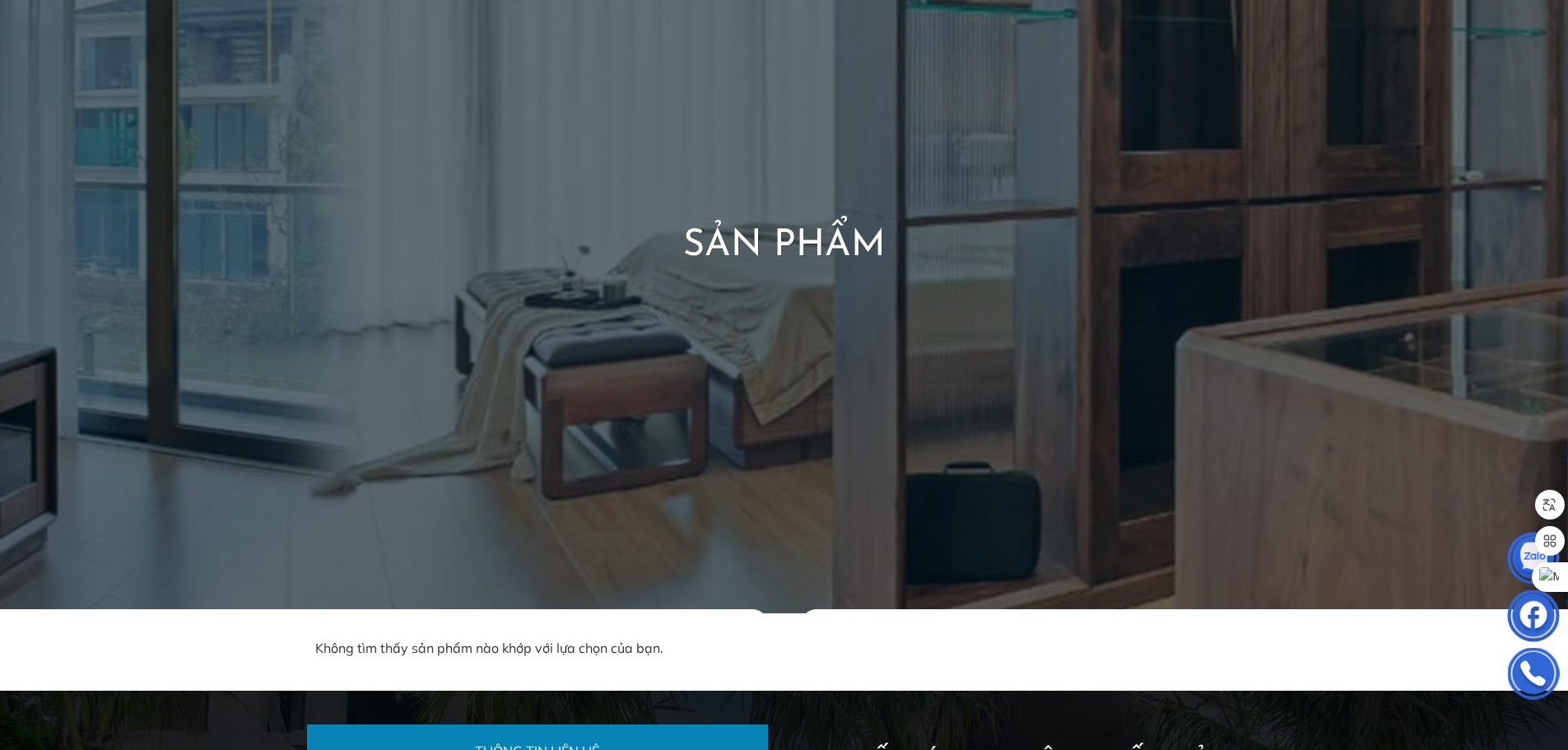
scroll to position [411, 0]
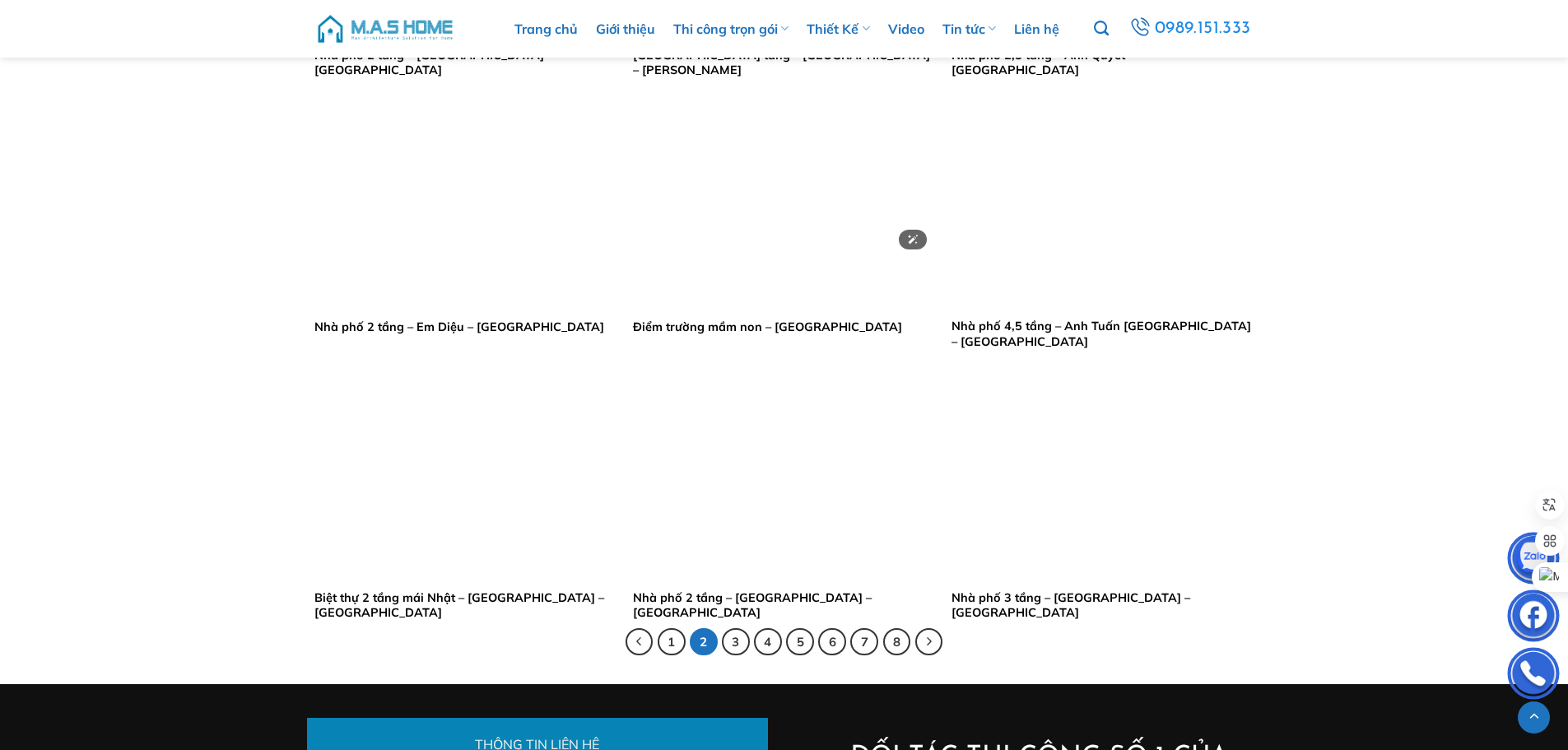
scroll to position [3045, 0]
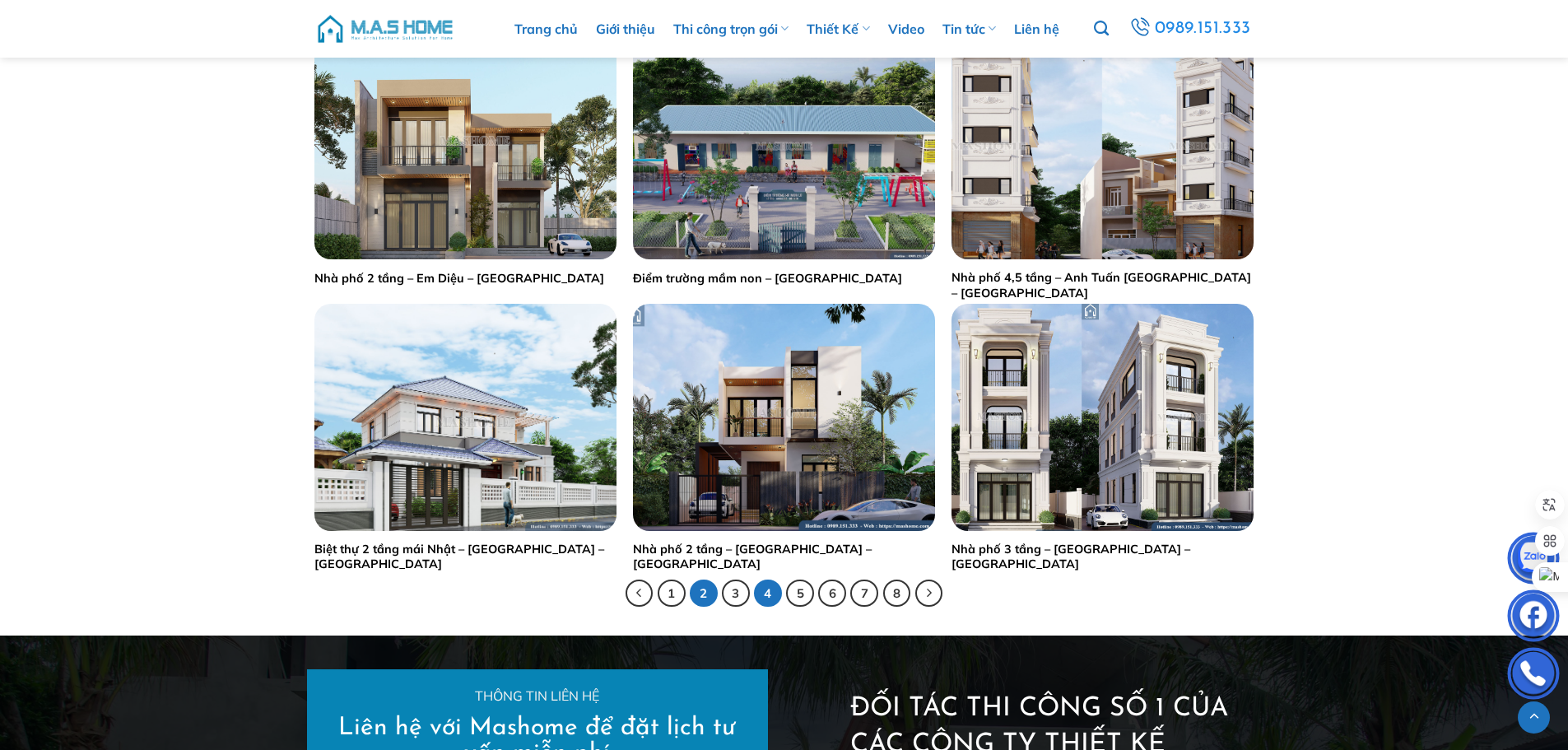
click at [769, 595] on link "4" at bounding box center [768, 593] width 28 height 28
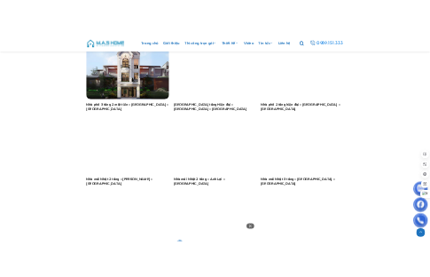
scroll to position [1773, 0]
